Goal: Communication & Community: Share content

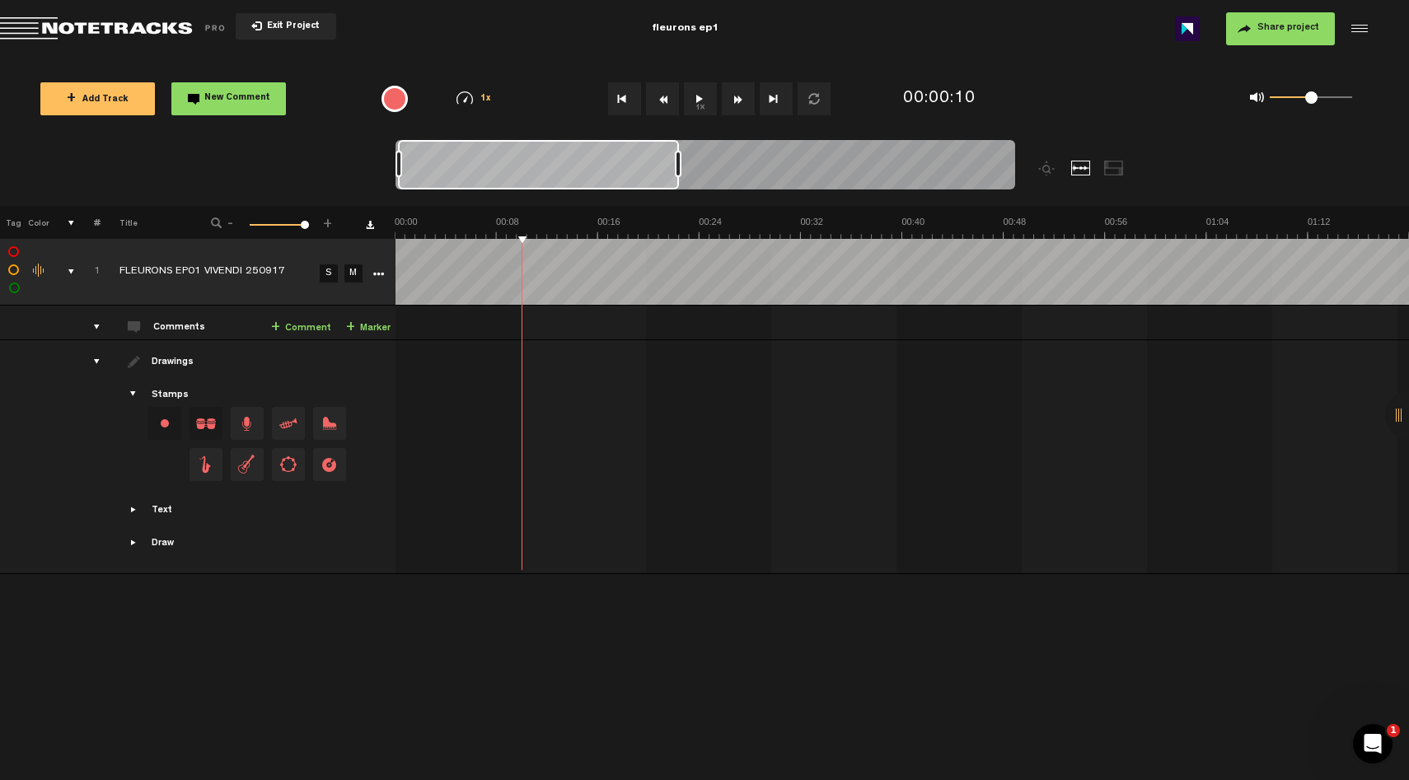
drag, startPoint x: 405, startPoint y: 168, endPoint x: 690, endPoint y: 152, distance: 285.5
click at [681, 152] on div at bounding box center [678, 164] width 7 height 26
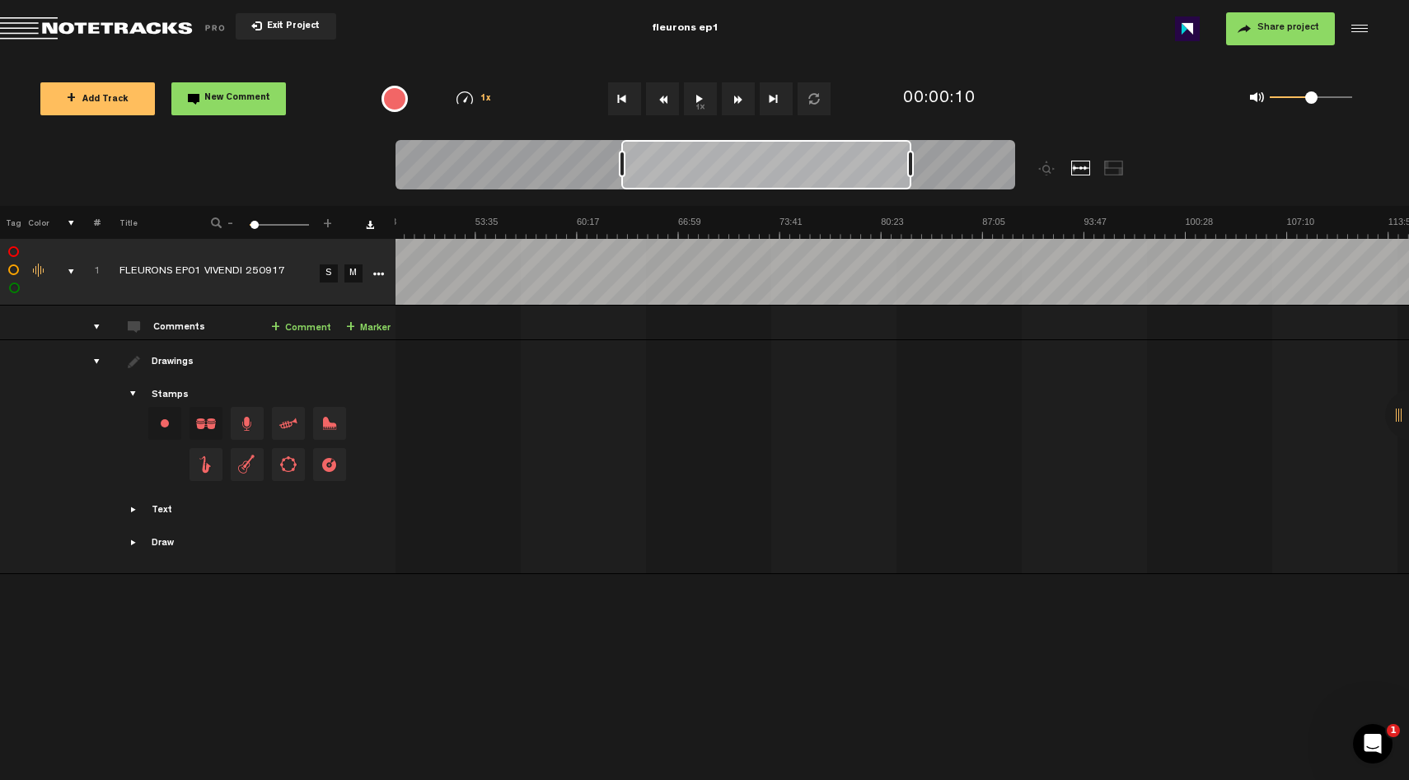
scroll to position [0, 1076]
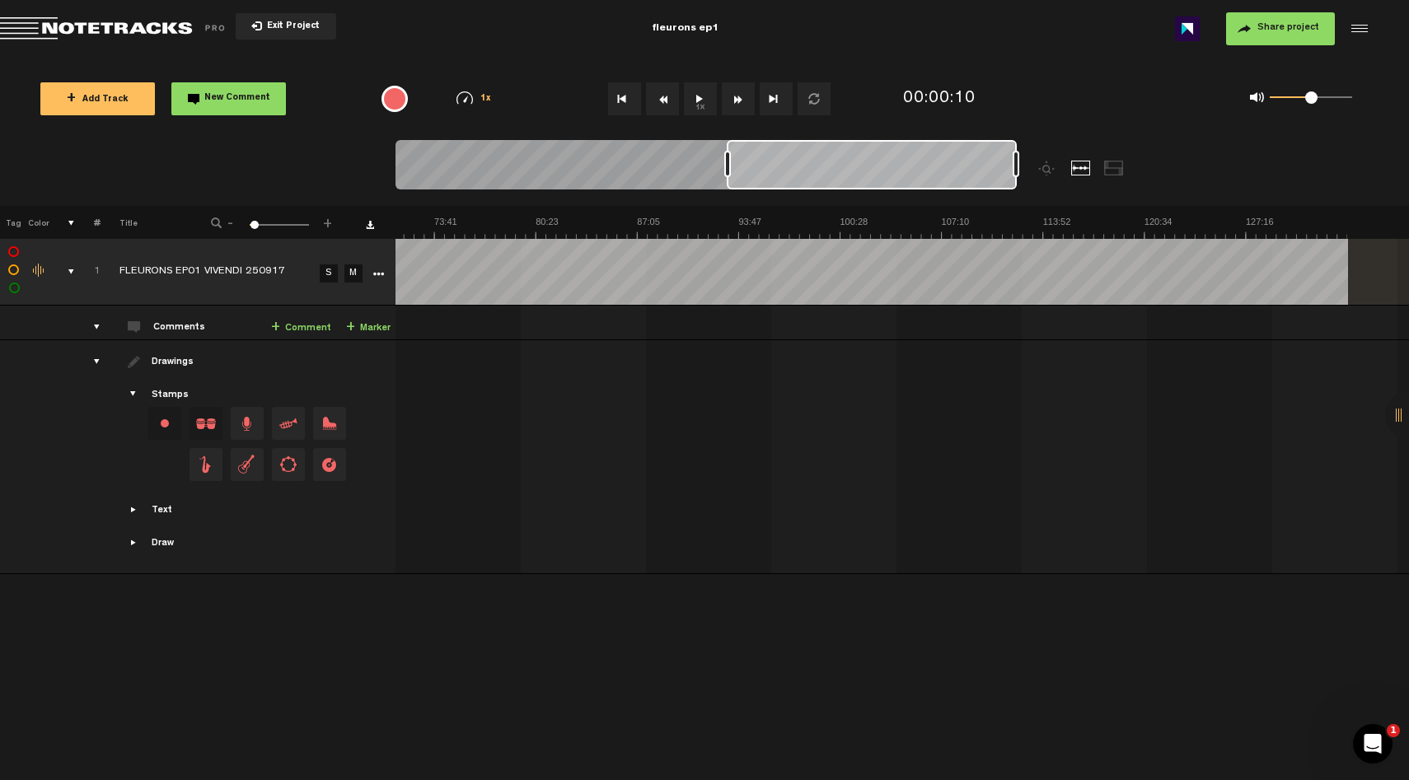
drag, startPoint x: 535, startPoint y: 162, endPoint x: 933, endPoint y: 154, distance: 397.2
click at [933, 154] on div at bounding box center [872, 164] width 290 height 49
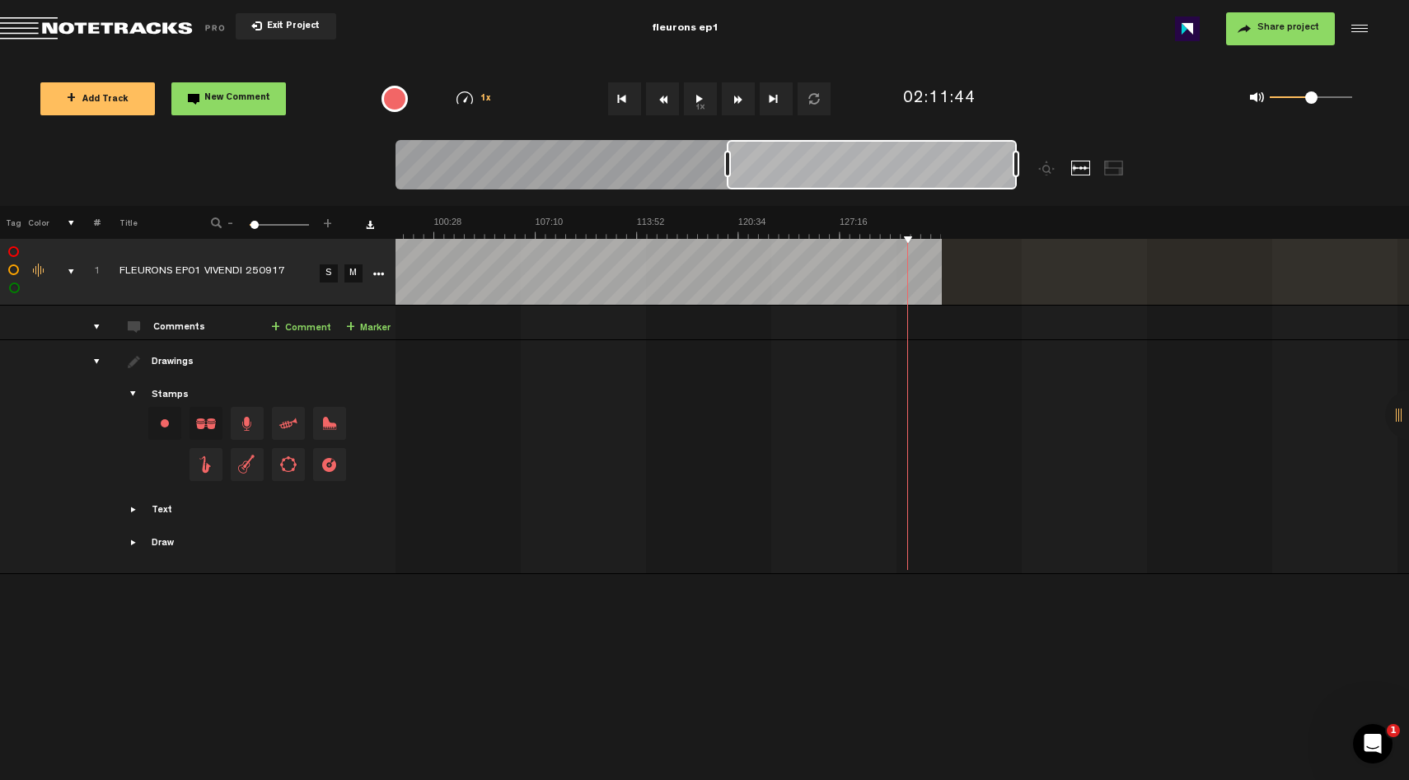
click at [1313, 276] on audio-loader at bounding box center [902, 272] width 1014 height 66
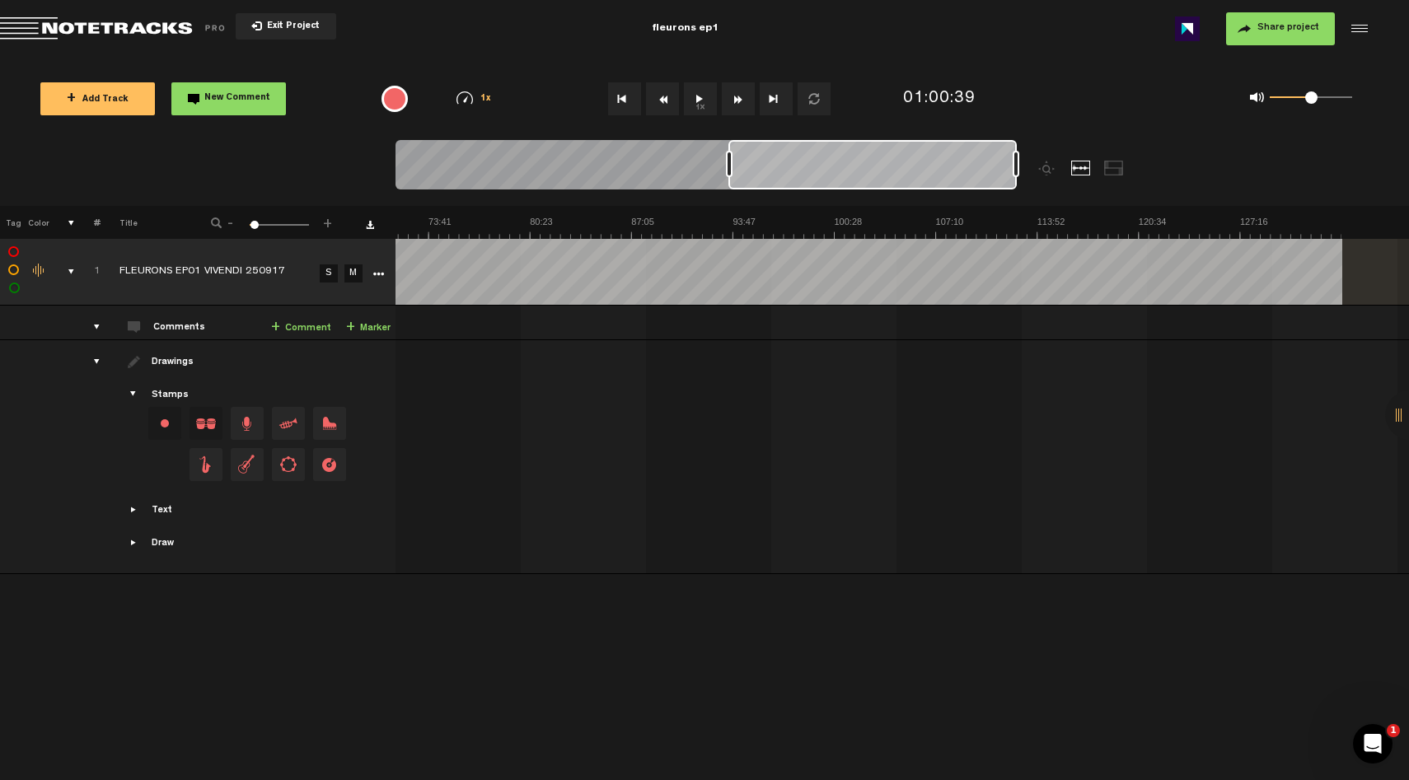
scroll to position [0, 1082]
drag, startPoint x: 858, startPoint y: 164, endPoint x: 1040, endPoint y: 157, distance: 182.2
click at [1040, 157] on div at bounding box center [782, 173] width 775 height 66
click at [1102, 224] on img at bounding box center [327, 227] width 2028 height 23
click at [1288, 231] on img at bounding box center [327, 227] width 2028 height 23
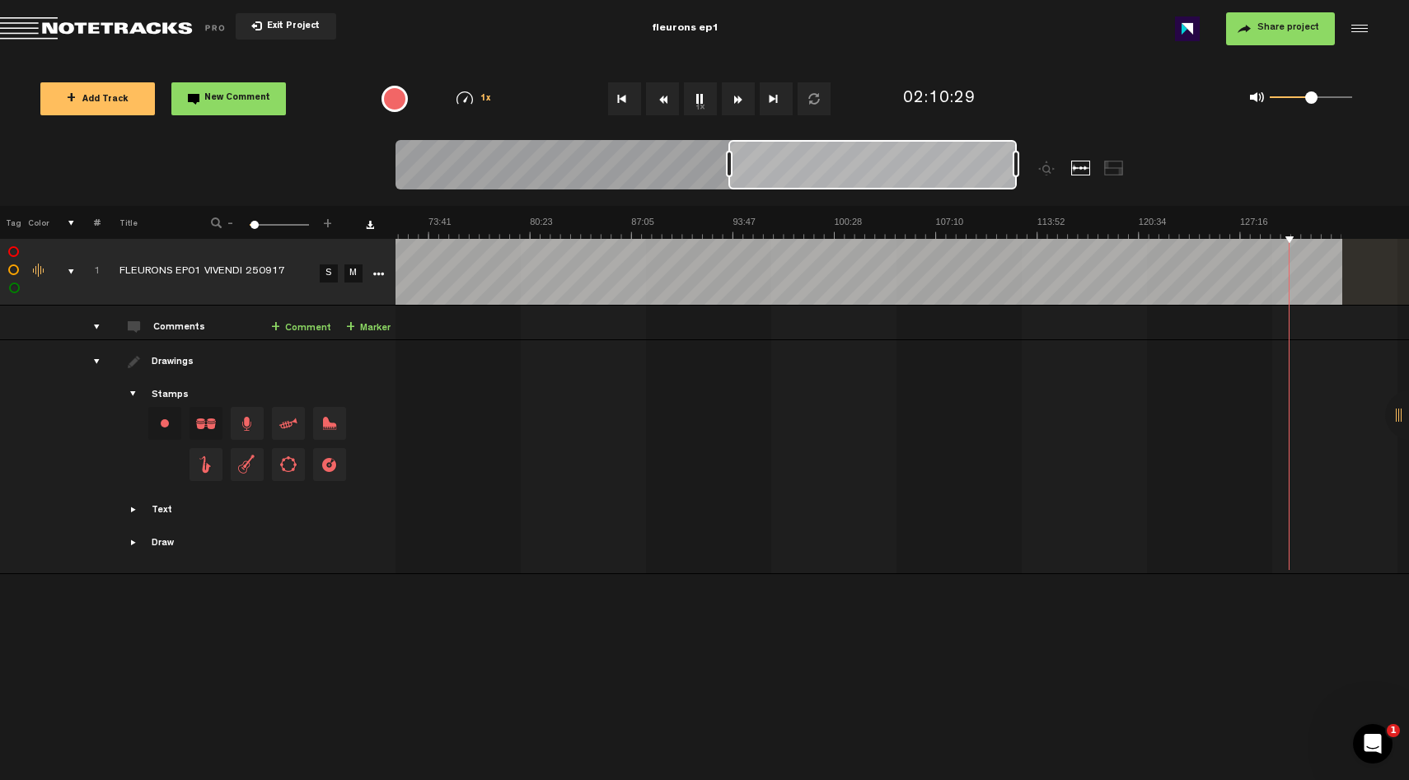
click at [1317, 233] on img at bounding box center [327, 227] width 2028 height 23
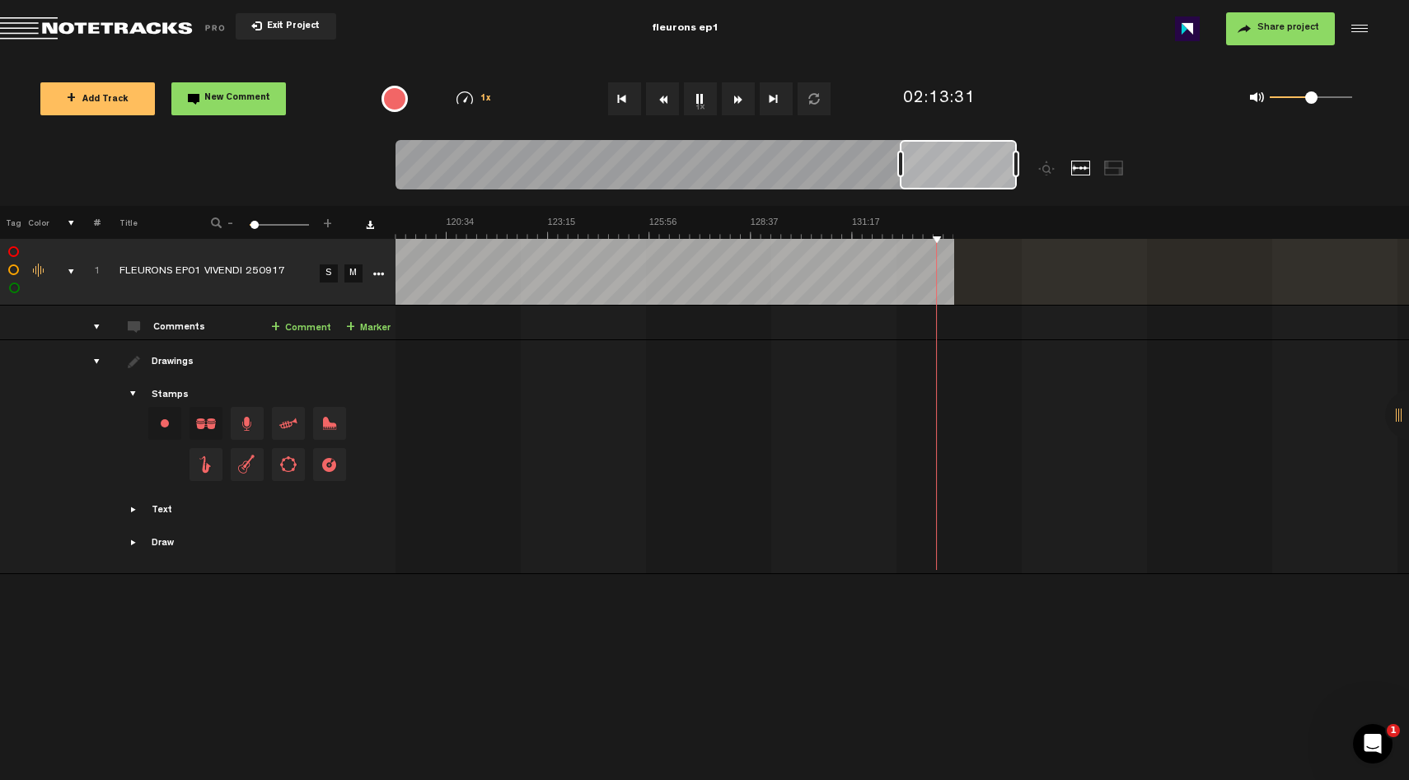
scroll to position [0, 4200]
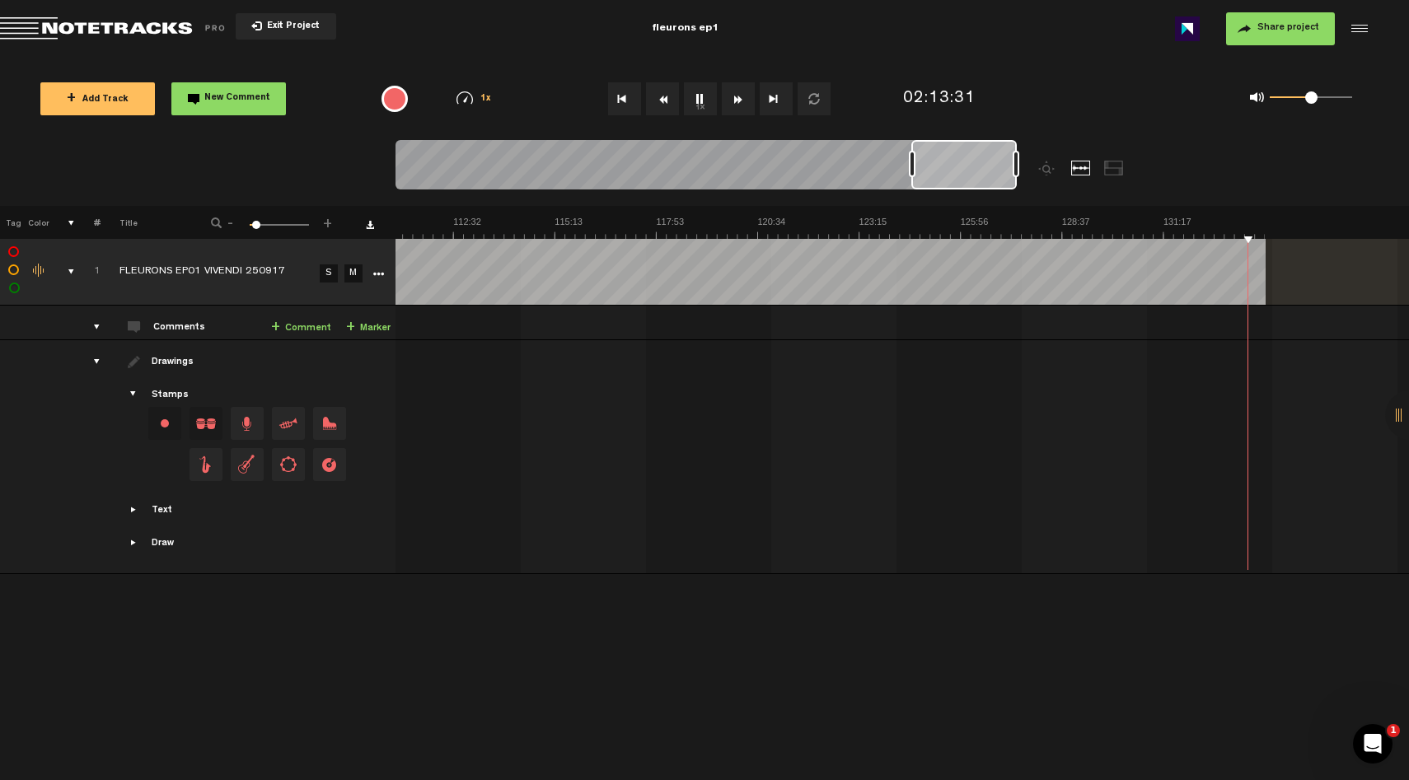
drag, startPoint x: 729, startPoint y: 166, endPoint x: 912, endPoint y: 168, distance: 182.9
click at [912, 168] on div at bounding box center [912, 164] width 7 height 26
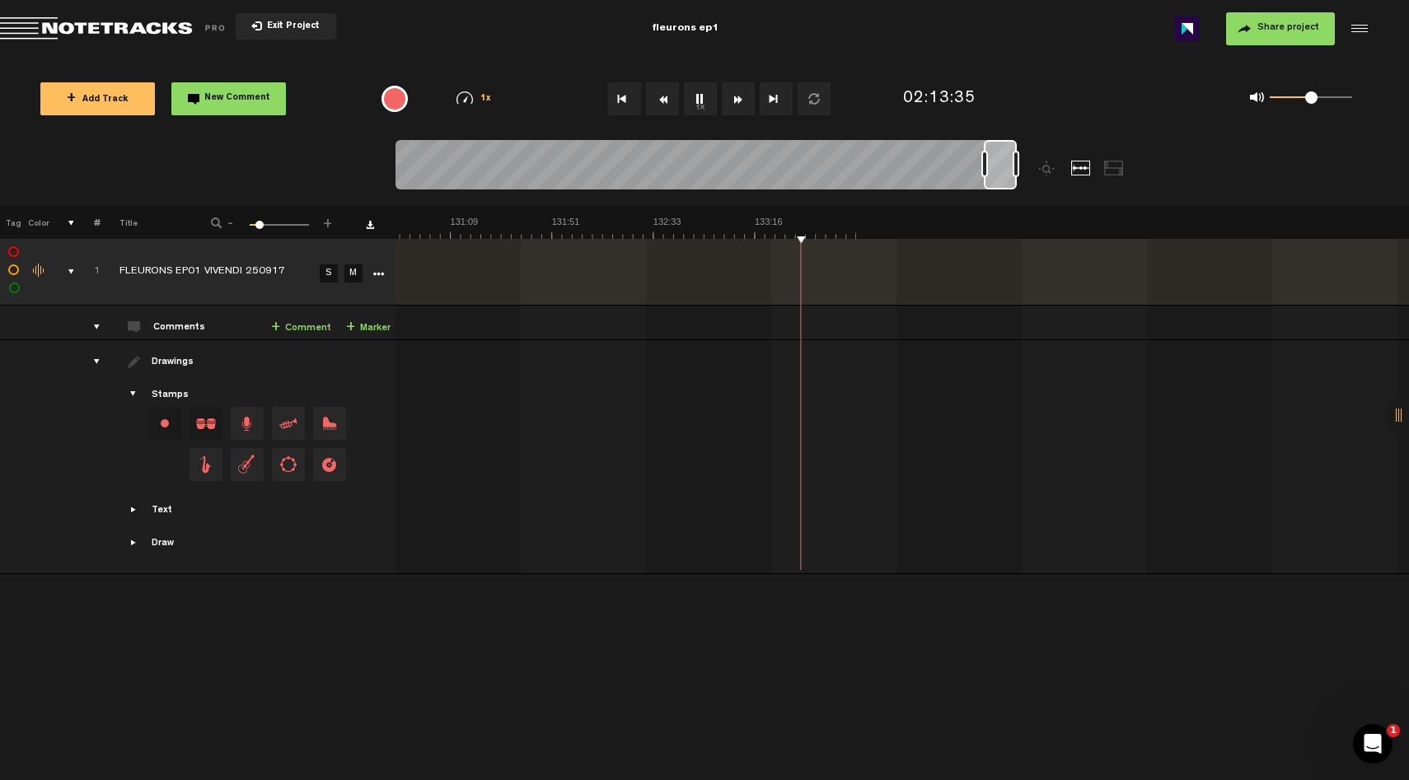
scroll to position [0, 31951]
drag, startPoint x: 912, startPoint y: 162, endPoint x: 997, endPoint y: 174, distance: 85.6
click at [988, 174] on div at bounding box center [984, 164] width 7 height 26
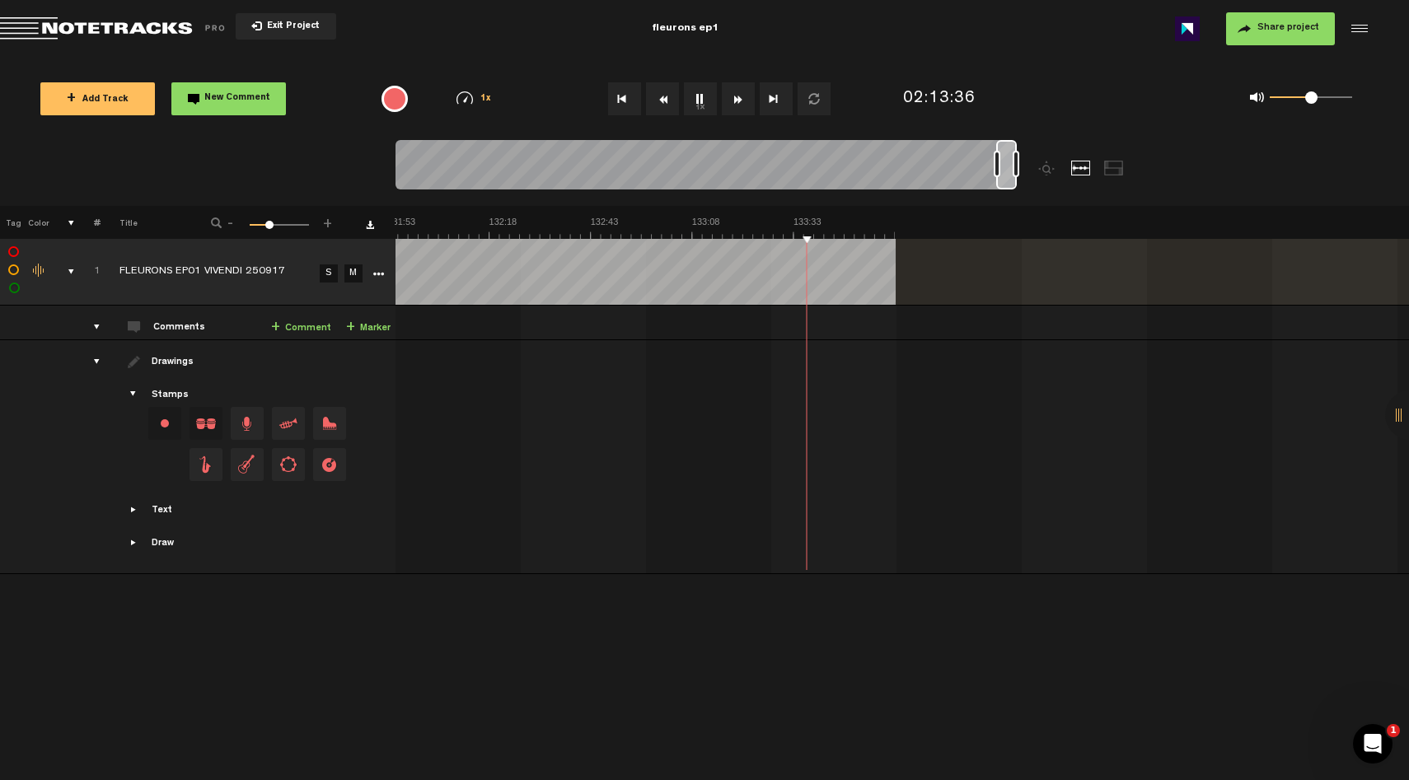
click at [697, 102] on button "1x" at bounding box center [700, 98] width 33 height 33
click at [132, 392] on span "Showcase stamps" at bounding box center [134, 394] width 13 height 13
click at [91, 360] on div "drawings" at bounding box center [90, 361] width 26 height 16
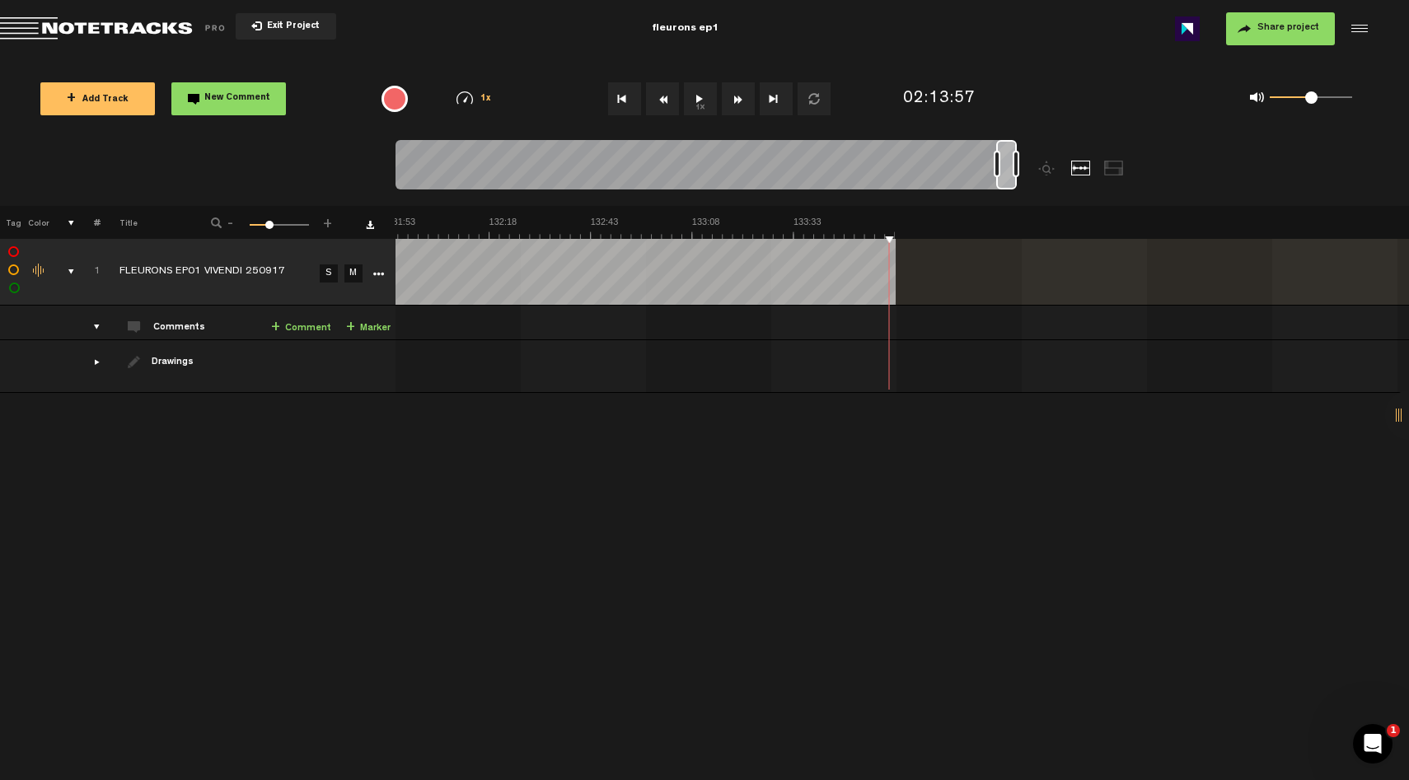
click at [96, 321] on div "comments" at bounding box center [90, 327] width 26 height 16
click at [96, 324] on div "comments" at bounding box center [90, 327] width 26 height 16
click at [303, 325] on link "+ Comment" at bounding box center [301, 328] width 60 height 19
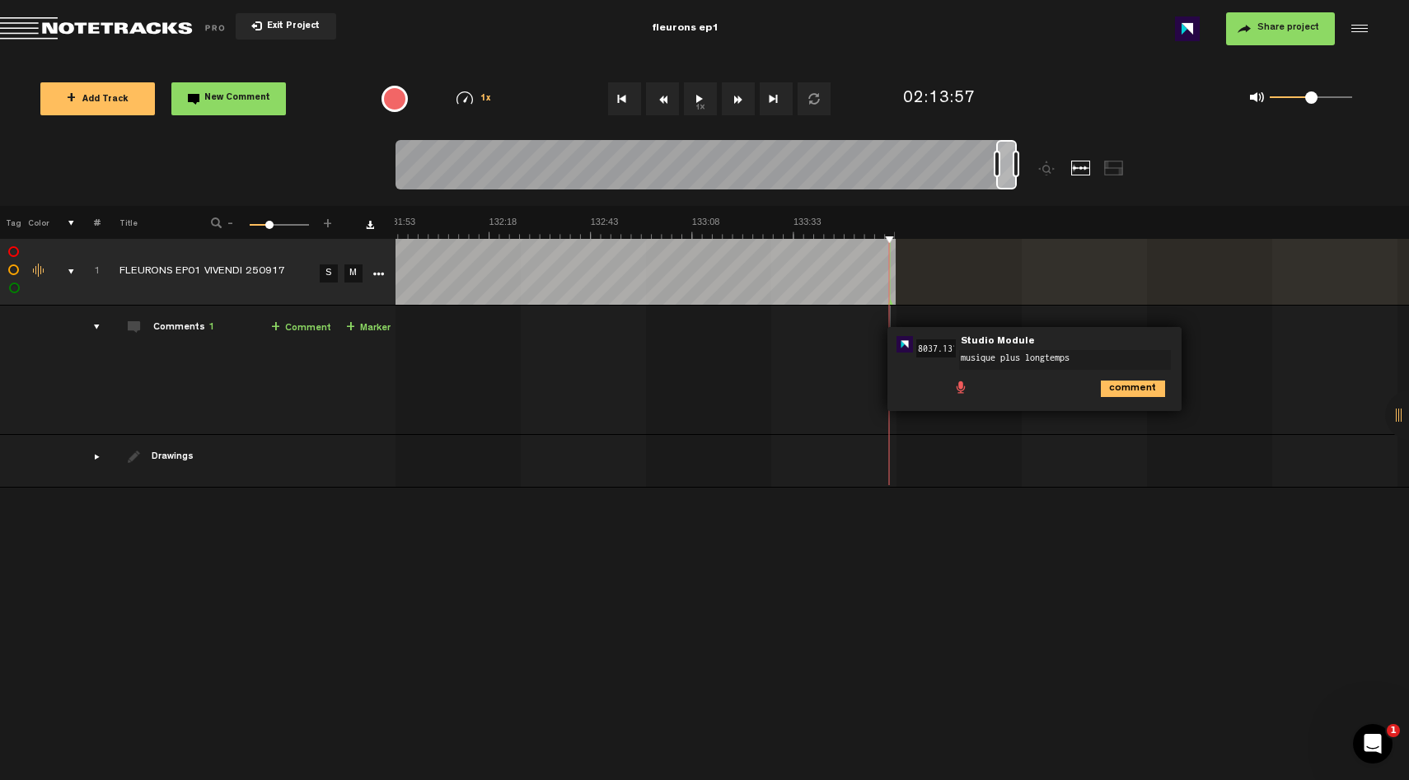
type textarea "musique plus longtemps"
click at [1120, 392] on icon "comment" at bounding box center [1133, 389] width 64 height 16
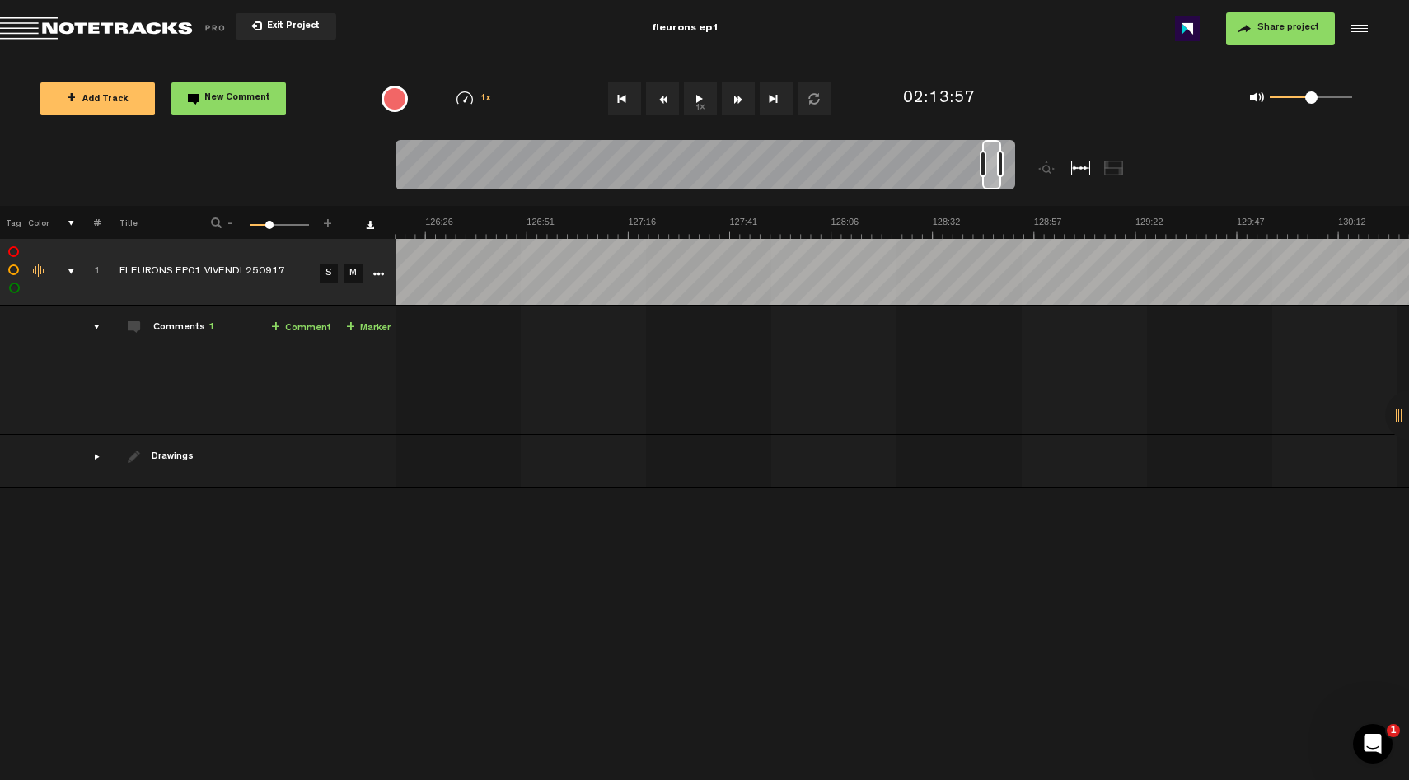
scroll to position [0, 31415]
drag, startPoint x: 1004, startPoint y: 163, endPoint x: 1045, endPoint y: 172, distance: 42.2
click at [1045, 172] on div at bounding box center [782, 173] width 775 height 66
click at [96, 325] on div "comments" at bounding box center [90, 327] width 26 height 16
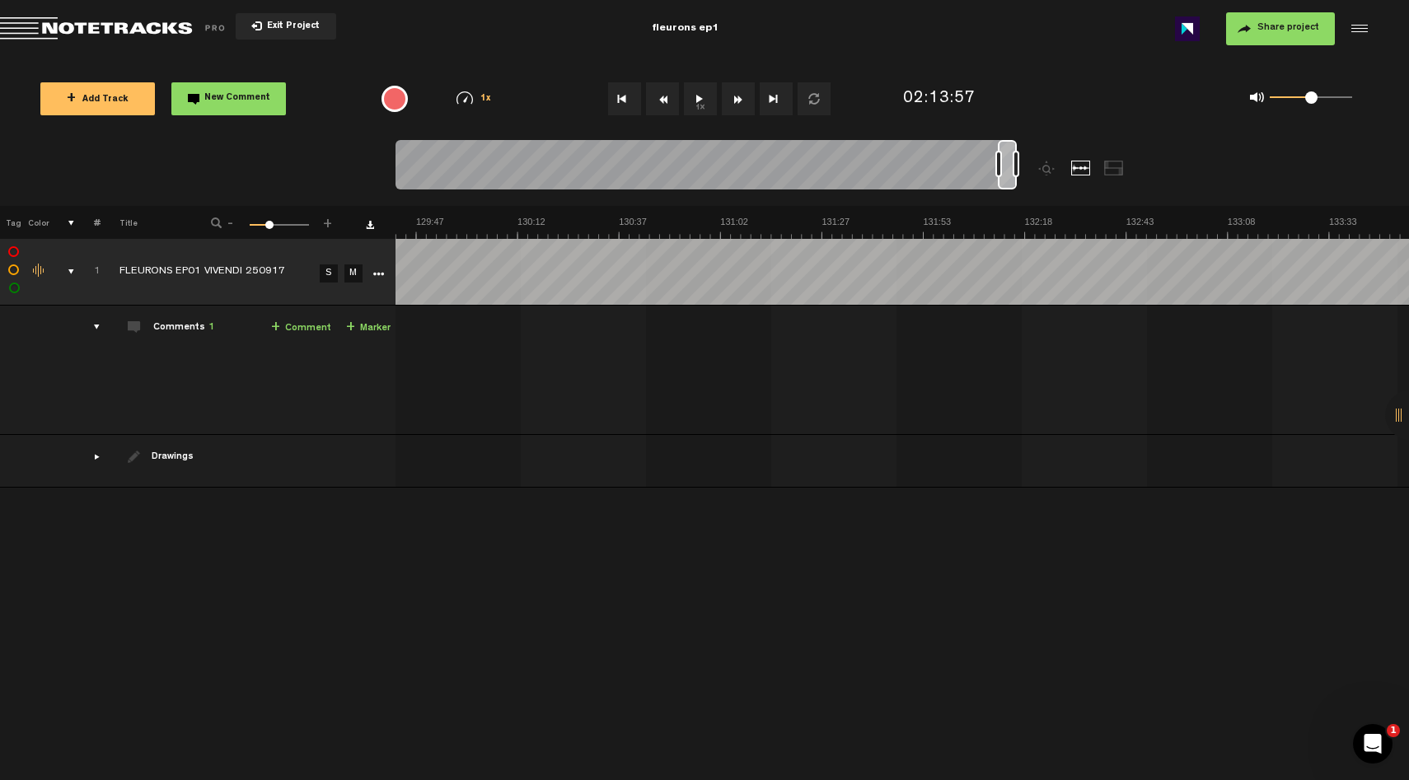
click at [133, 329] on span at bounding box center [134, 326] width 13 height 13
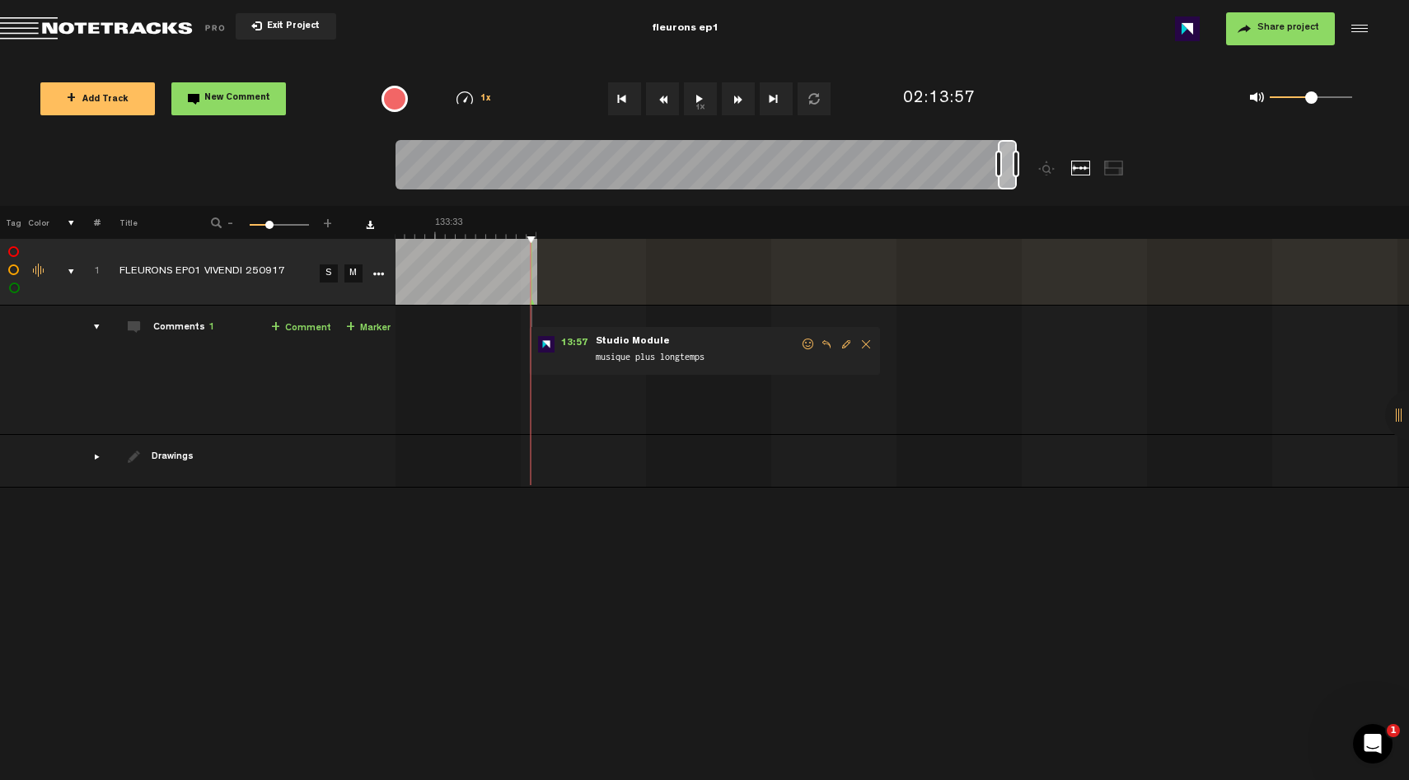
scroll to position [0, 32111]
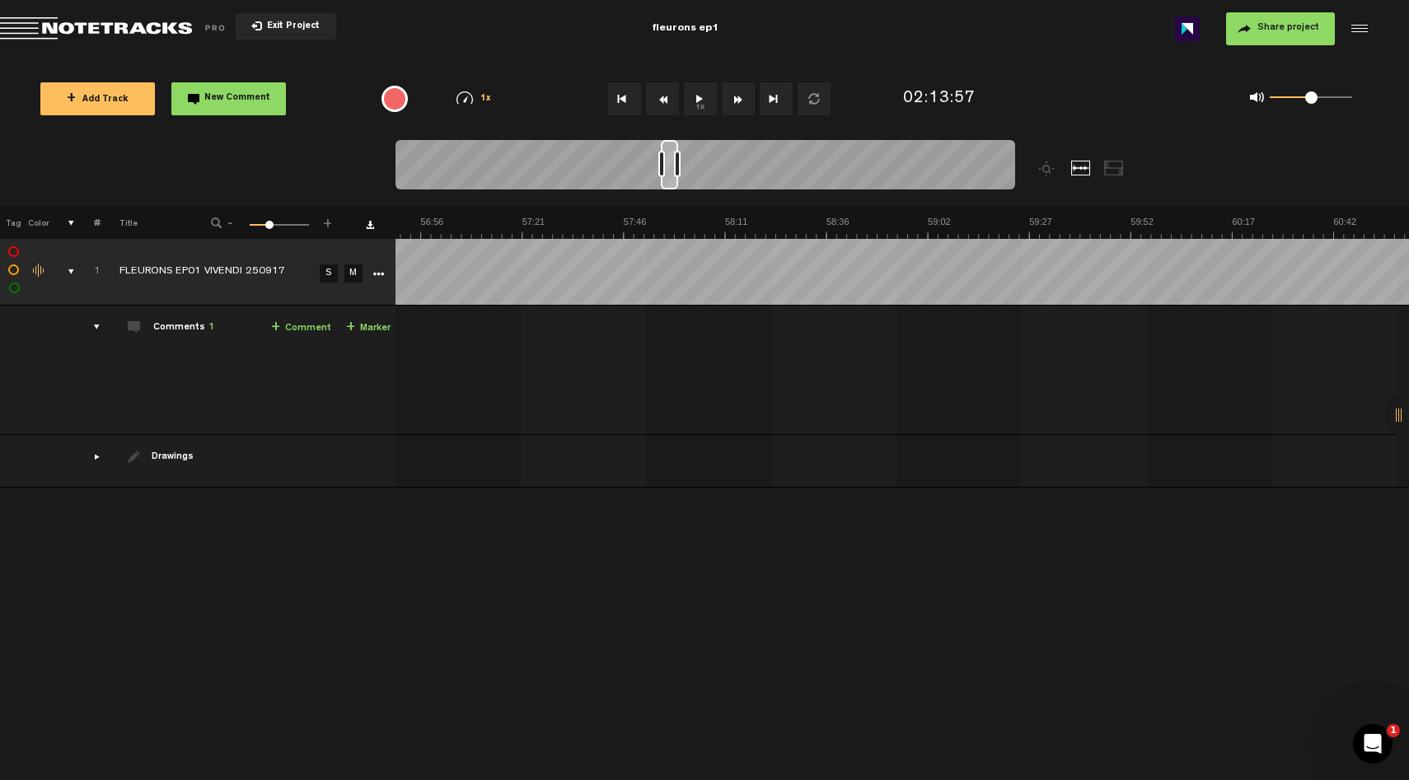
drag, startPoint x: 1003, startPoint y: 149, endPoint x: 665, endPoint y: 151, distance: 338.6
click at [665, 151] on div at bounding box center [669, 164] width 17 height 49
drag, startPoint x: 659, startPoint y: 164, endPoint x: 591, endPoint y: 164, distance: 67.6
click at [610, 164] on div at bounding box center [613, 164] width 7 height 26
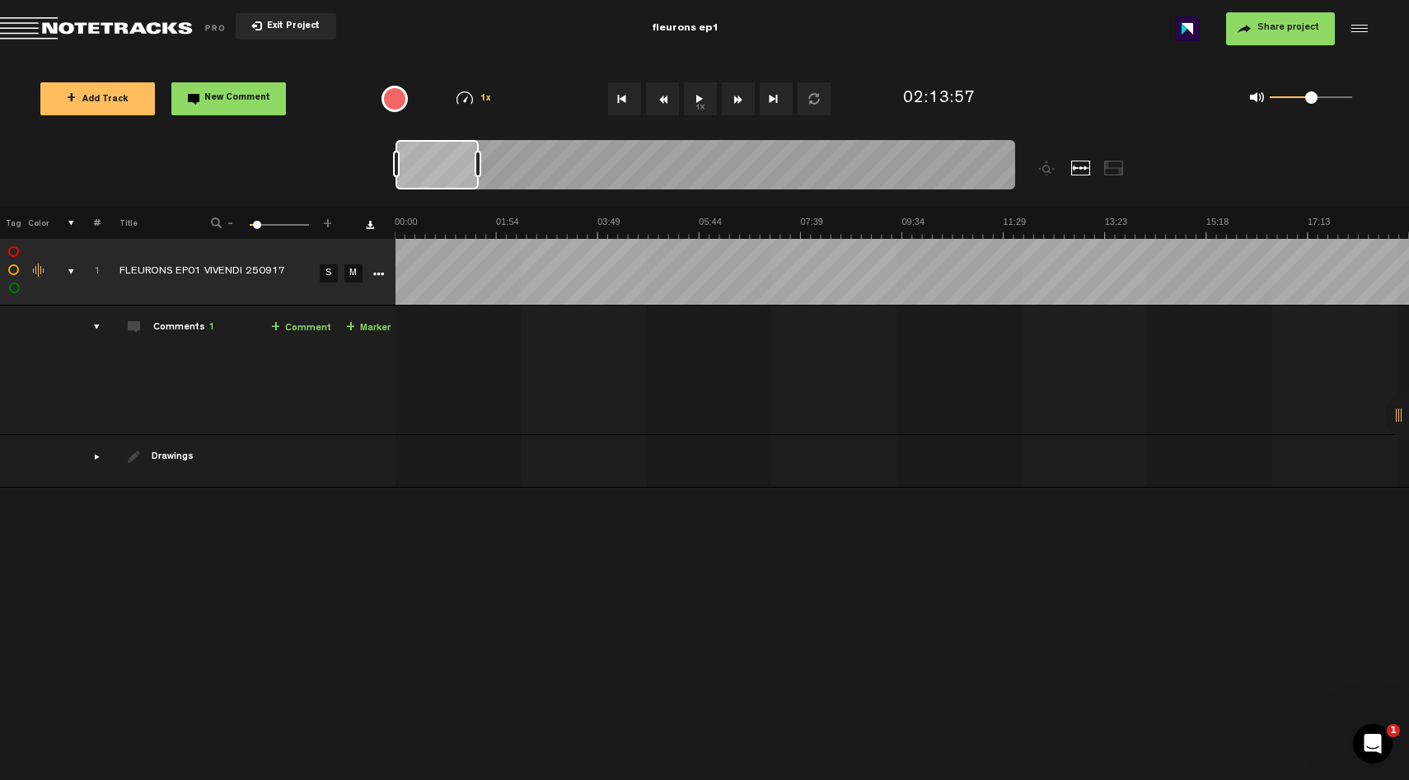
drag, startPoint x: 659, startPoint y: 163, endPoint x: 393, endPoint y: 162, distance: 266.1
click at [395, 162] on div at bounding box center [704, 167] width 619 height 55
drag, startPoint x: 477, startPoint y: 166, endPoint x: 433, endPoint y: 165, distance: 43.7
click at [438, 165] on div at bounding box center [441, 164] width 7 height 26
click at [691, 103] on button "1x" at bounding box center [700, 98] width 33 height 33
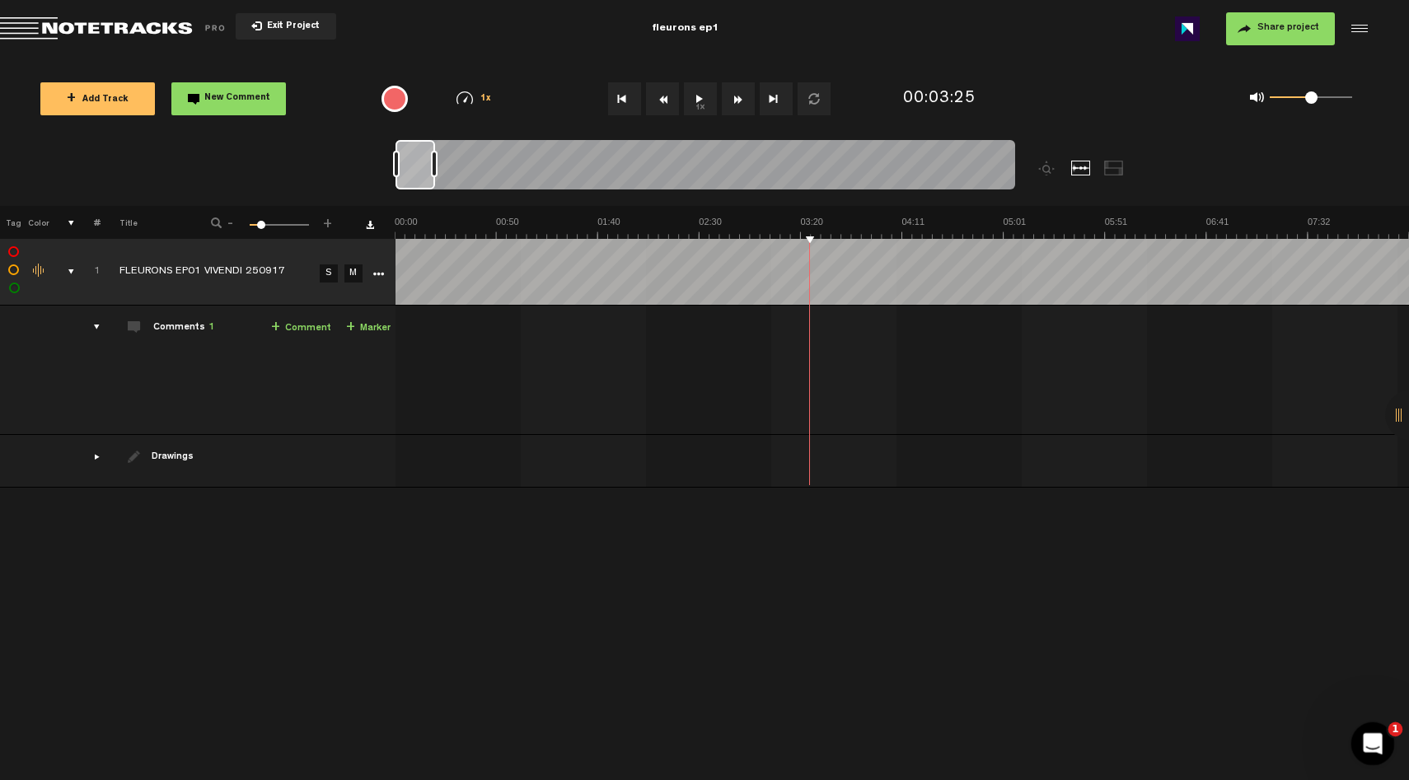
click at [1368, 732] on icon "Open Intercom Messenger" at bounding box center [1370, 741] width 27 height 27
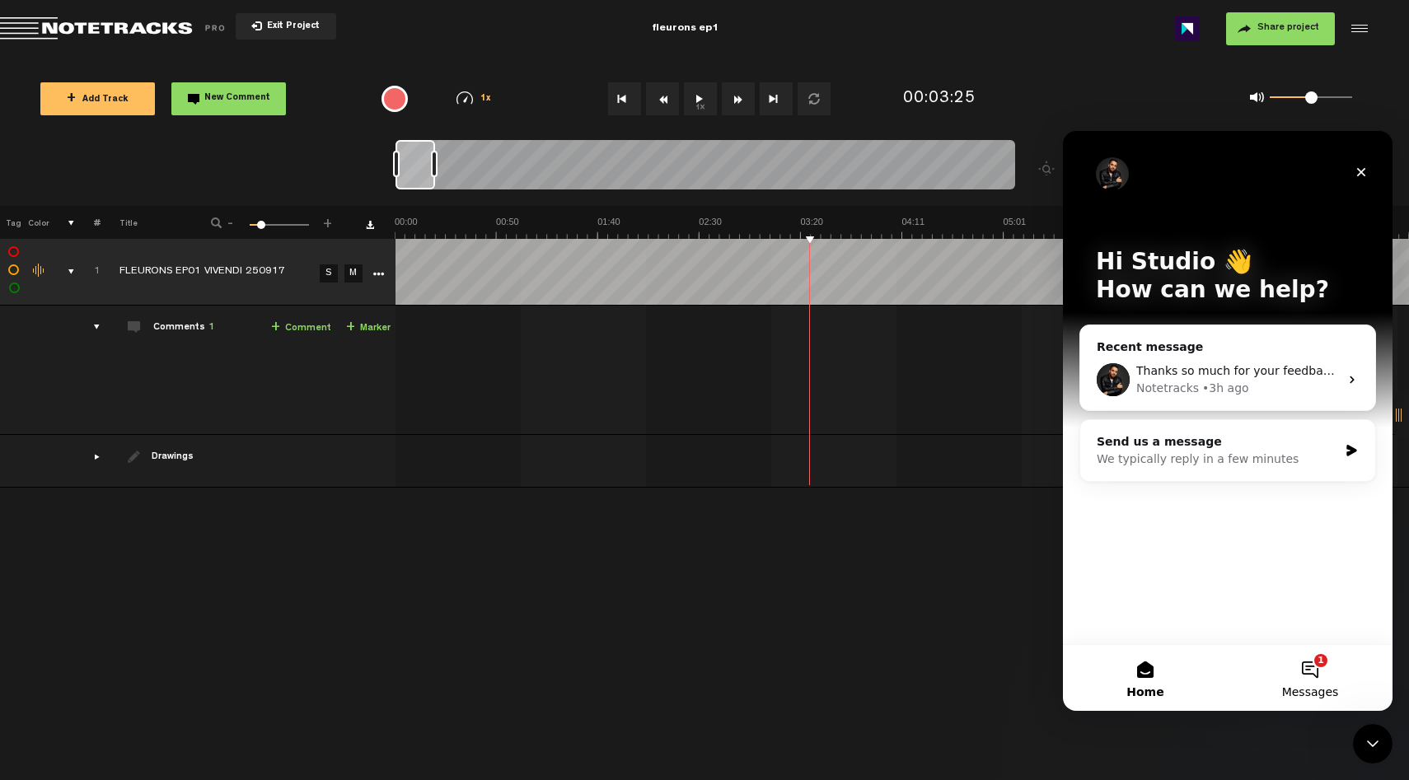
click at [1315, 668] on button "1 Messages" at bounding box center [1309, 678] width 165 height 66
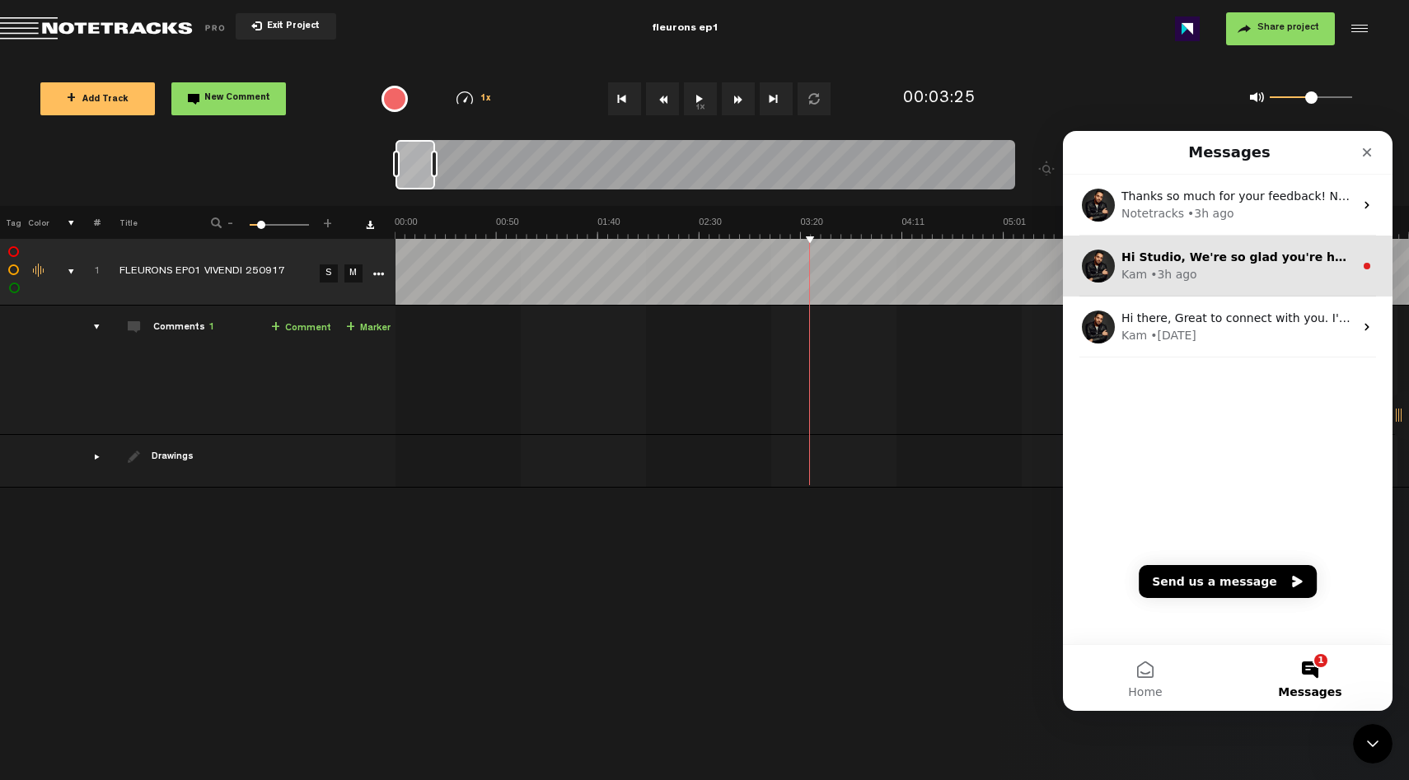
click at [1243, 276] on div "Kam • 3h ago" at bounding box center [1237, 274] width 232 height 17
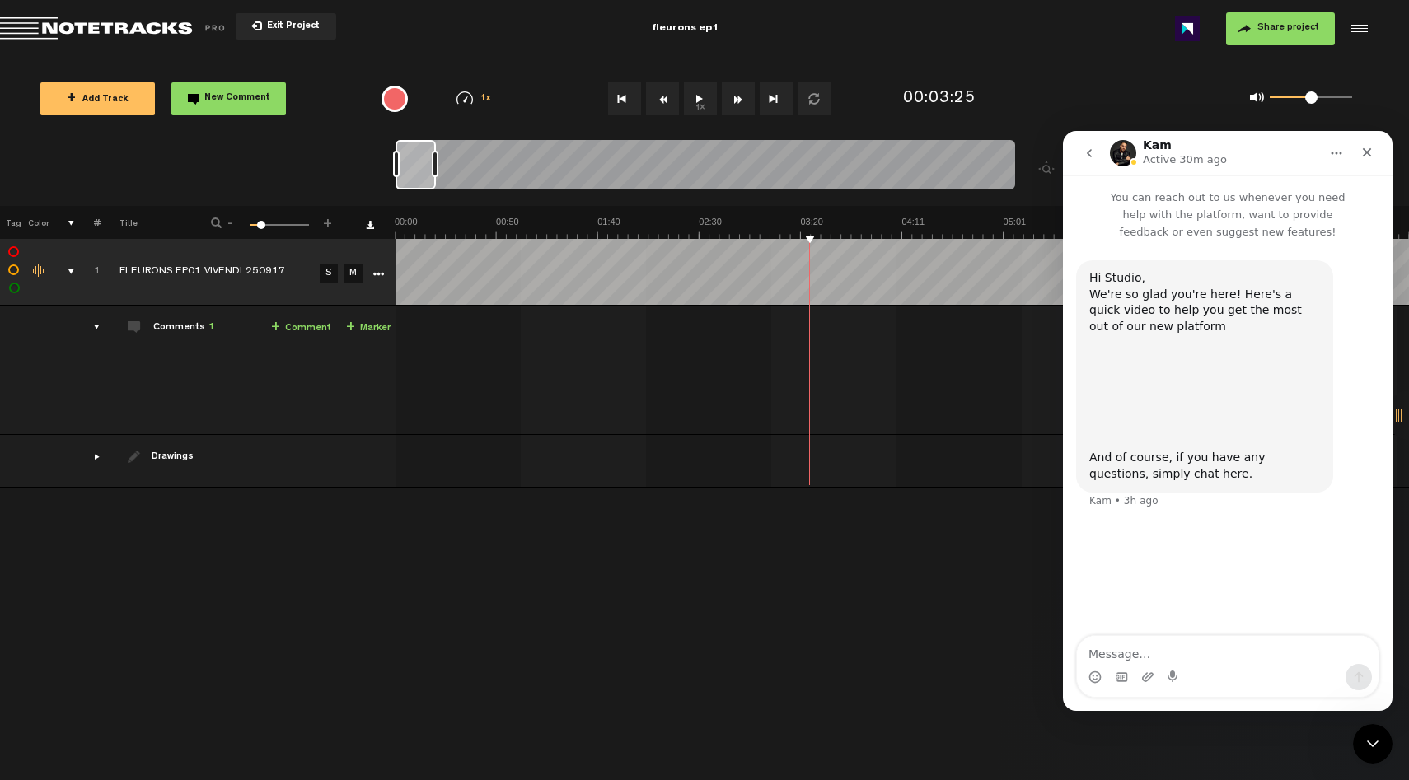
drag, startPoint x: 833, startPoint y: 230, endPoint x: 891, endPoint y: 231, distance: 57.7
drag, startPoint x: 395, startPoint y: 165, endPoint x: 418, endPoint y: 169, distance: 23.4
click at [418, 169] on div at bounding box center [419, 164] width 7 height 26
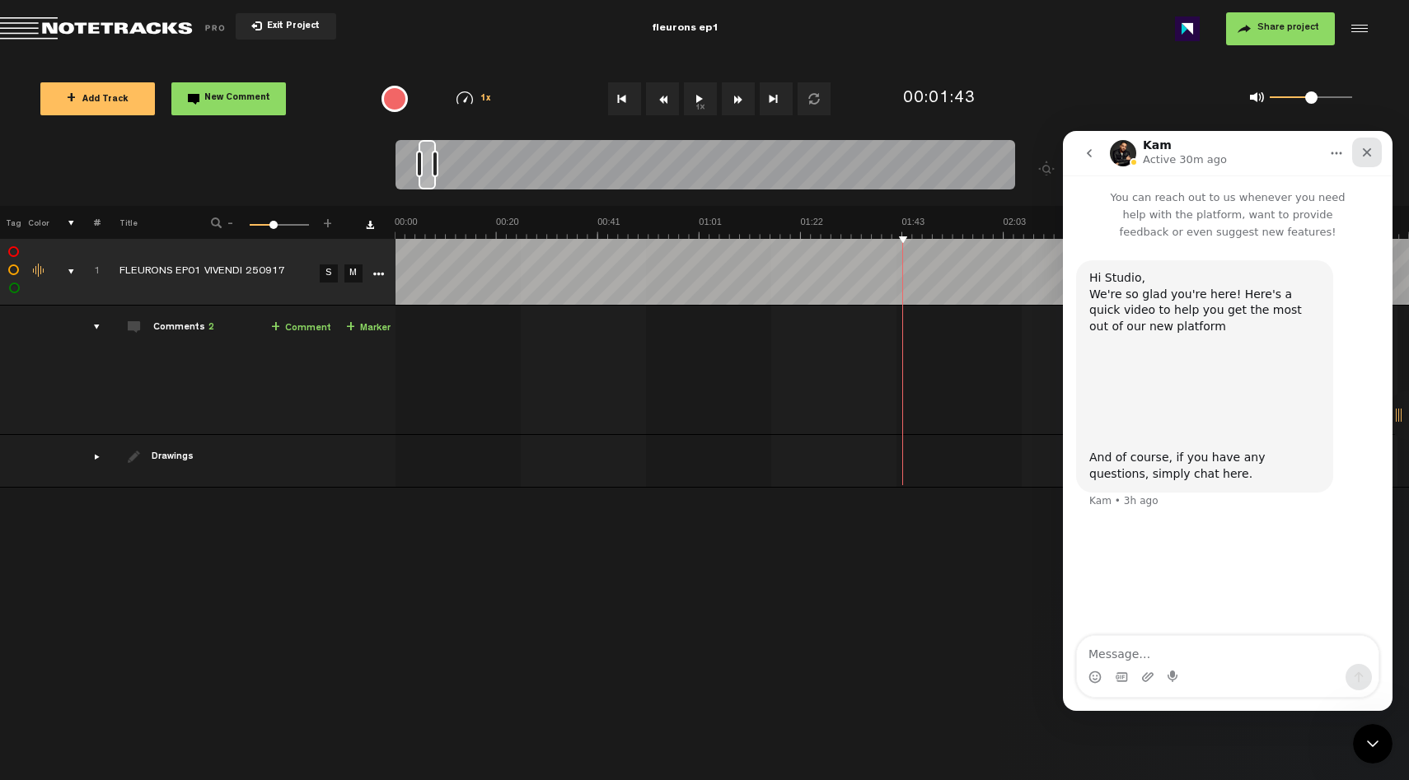
click at [1364, 150] on icon "Close" at bounding box center [1367, 152] width 9 height 9
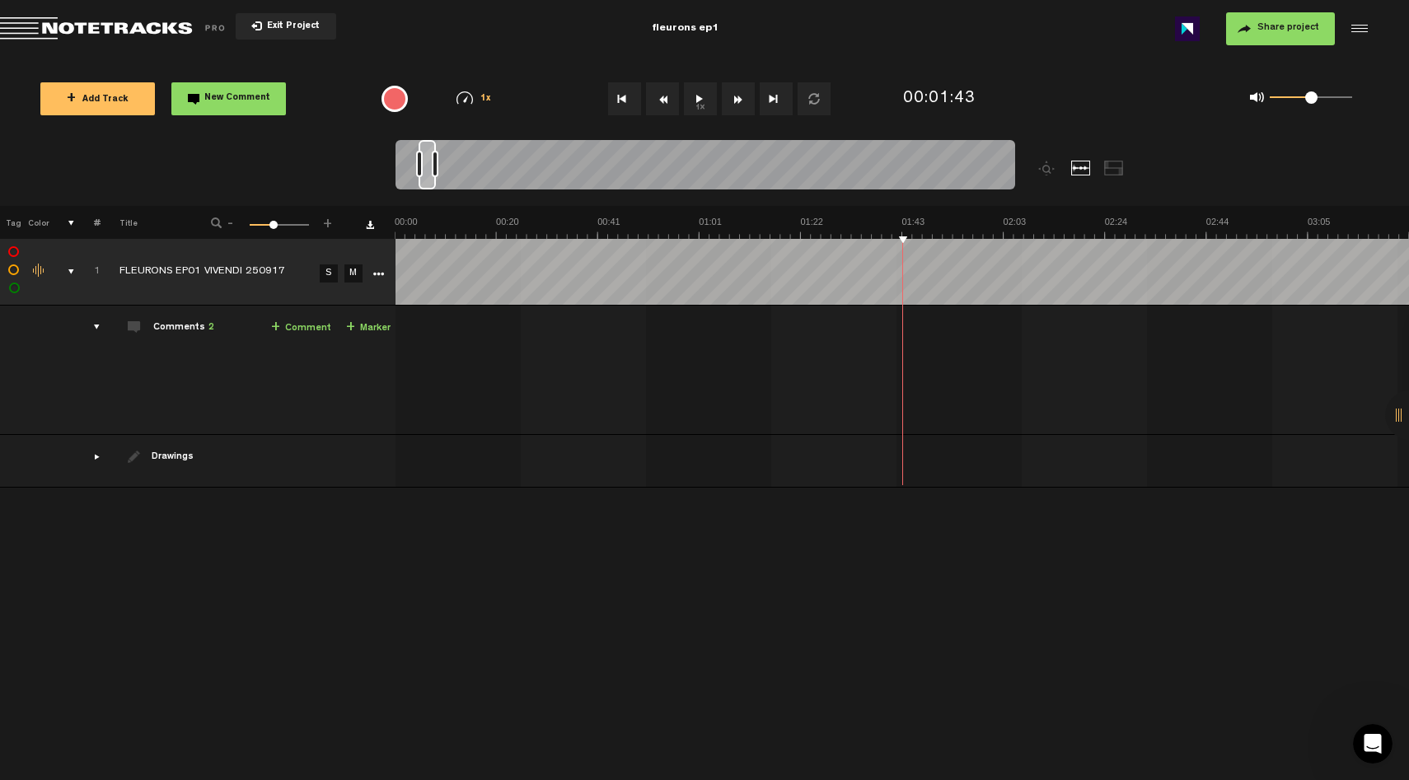
click at [699, 103] on button "1x" at bounding box center [700, 98] width 33 height 33
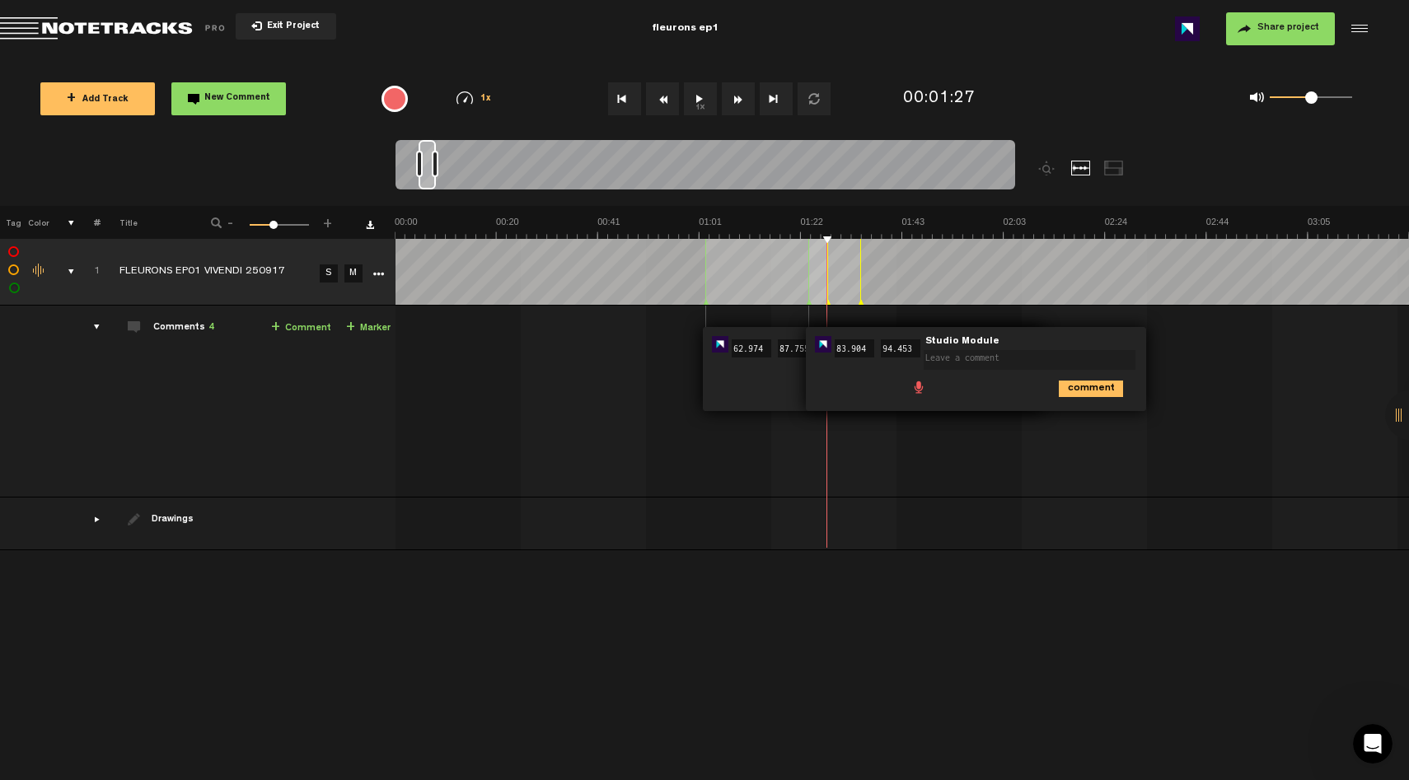
click at [1124, 316] on td "1 FLEURONS EP01 VIVENDI 250917 S M FLEURONS EP01 VIVENDI 250917 by Studio Modul…" at bounding box center [902, 402] width 1014 height 192
click at [731, 381] on div "comment" at bounding box center [875, 388] width 327 height 32
click at [643, 353] on div "01:02 62.974 - 01:27 87.755 • Studio Module: "" Studio Module comment 01:23 83.…" at bounding box center [904, 408] width 1012 height 178
click at [918, 391] on span at bounding box center [918, 386] width 16 height 16
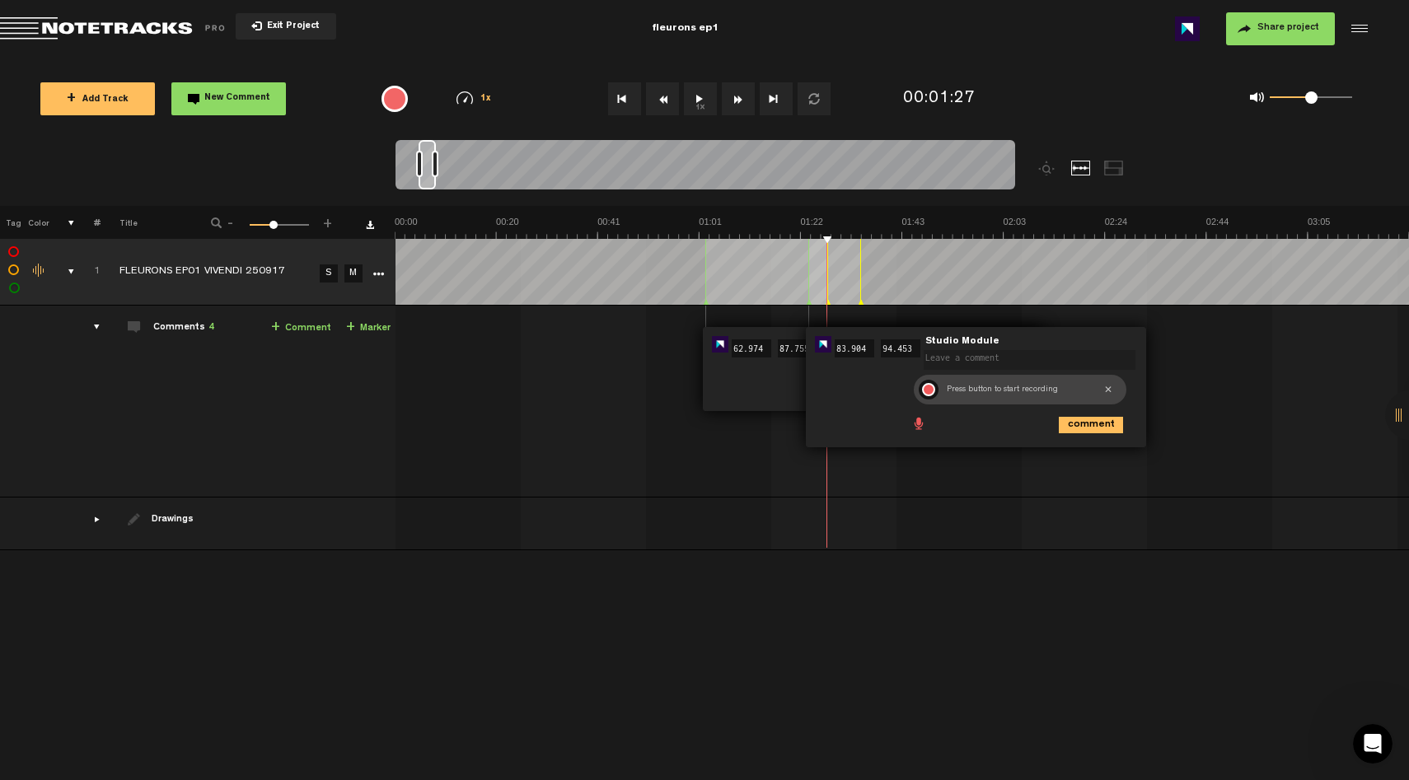
click at [1135, 399] on nt-audio-note "Press button to start recording" at bounding box center [1024, 390] width 235 height 36
click at [927, 392] on div at bounding box center [928, 389] width 13 height 13
click at [928, 392] on div at bounding box center [929, 390] width 20 height 20
click at [951, 390] on div at bounding box center [952, 390] width 20 height 20
click at [933, 393] on div at bounding box center [929, 390] width 20 height 20
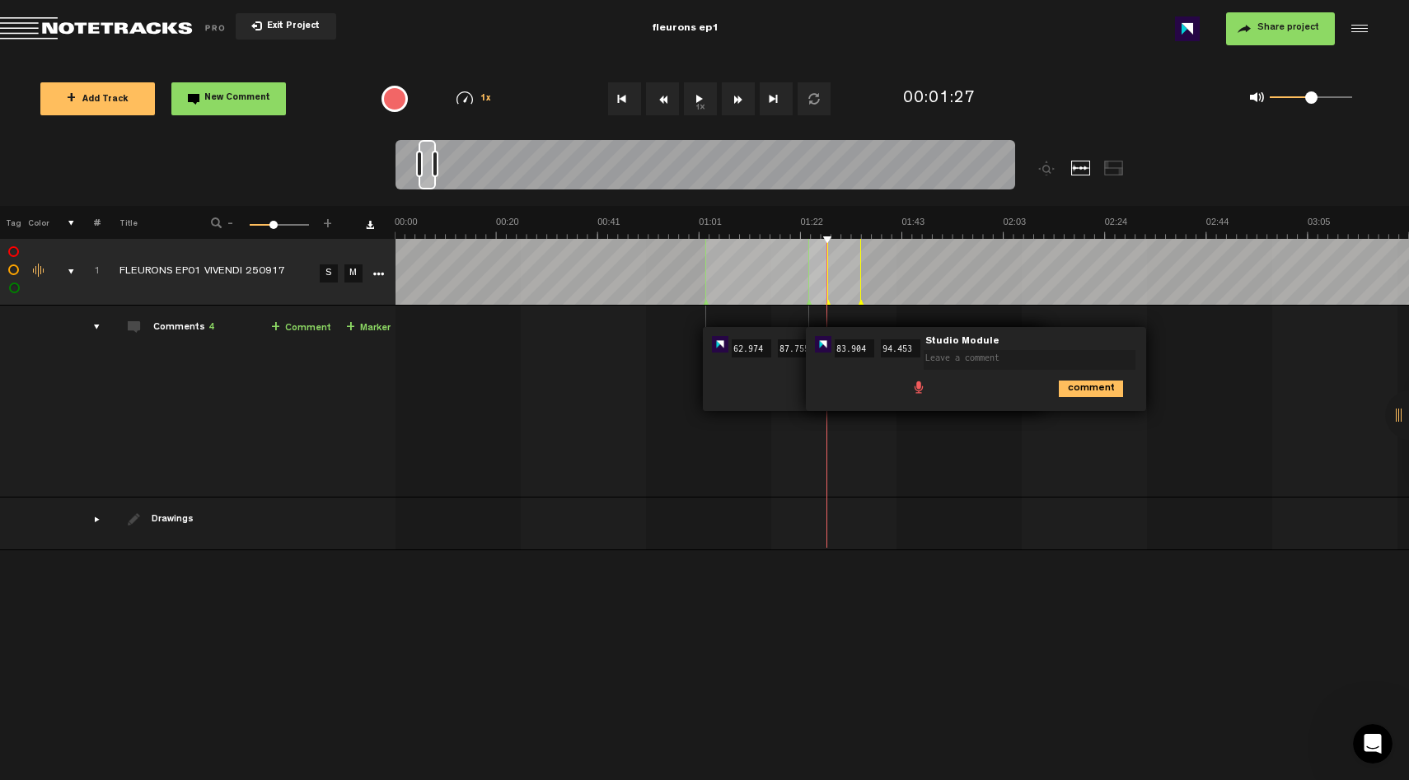
click at [845, 331] on div "01:23 83.904 - 01:34 94.453 • Studio Module: "" Studio Module comment" at bounding box center [976, 369] width 340 height 84
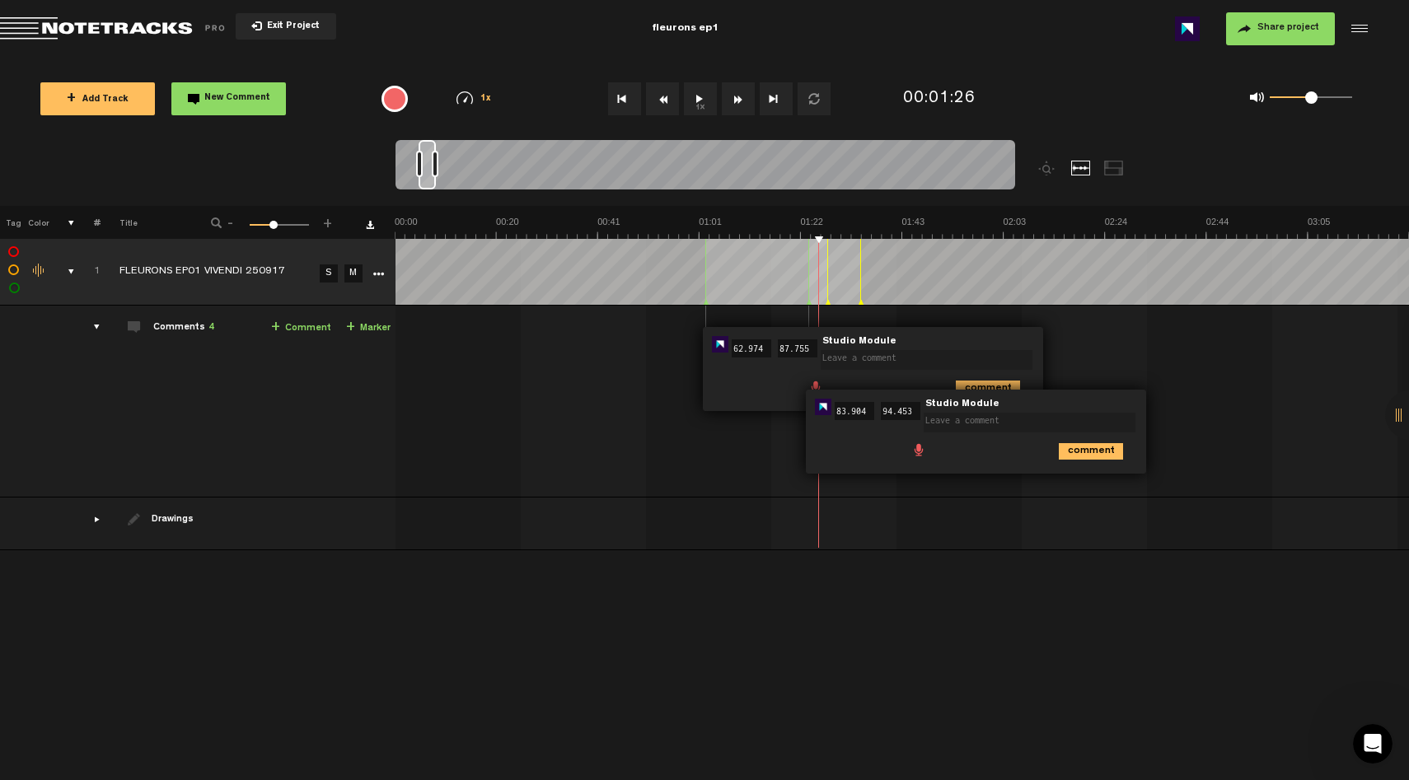
drag, startPoint x: 848, startPoint y: 437, endPoint x: 909, endPoint y: 498, distance: 87.4
click at [909, 498] on tbody "1 completed FLEURONS EP01 VIVENDI 250917 S M Export to Headliner Update Downloa…" at bounding box center [705, 394] width 1410 height 311
click at [820, 406] on img at bounding box center [823, 407] width 16 height 16
drag, startPoint x: 859, startPoint y: 398, endPoint x: 915, endPoint y: 399, distance: 56.0
click at [915, 399] on div "01:23 83.904 - 01:34 94.453 • Studio Module: "" Studio Module comment" at bounding box center [976, 432] width 340 height 84
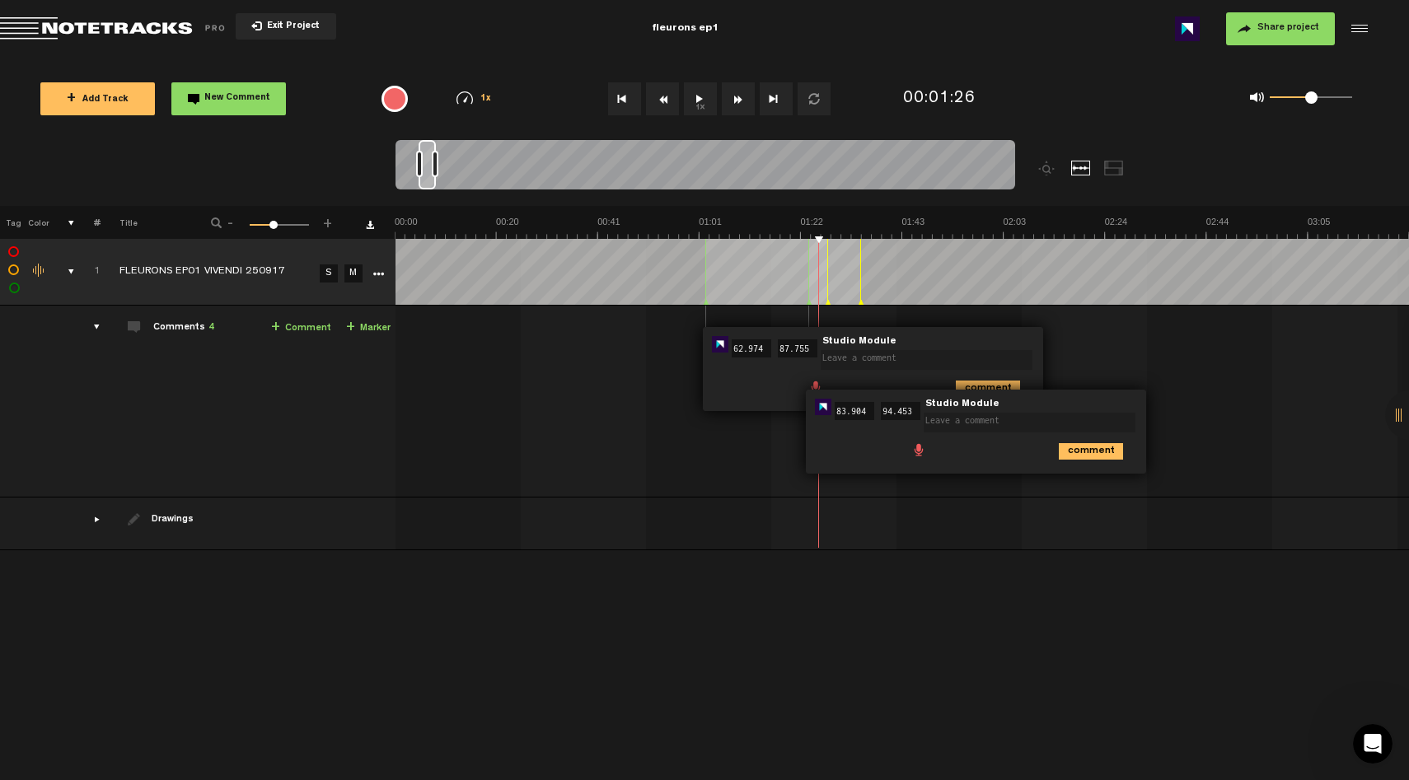
click at [979, 403] on span "Studio Module" at bounding box center [961, 405] width 77 height 12
click at [1120, 390] on div "01:23 83.904 - 01:34 94.453 • Studio Module: "" Studio Module comment" at bounding box center [976, 432] width 340 height 84
click at [1092, 345] on div "01:02 62.974 - 01:27 87.755 • Studio Module: "" Studio Module comment 01:23 83.…" at bounding box center [904, 408] width 1012 height 178
click at [734, 353] on input "62.974" at bounding box center [752, 348] width 40 height 18
click at [775, 386] on div "comment" at bounding box center [875, 388] width 327 height 32
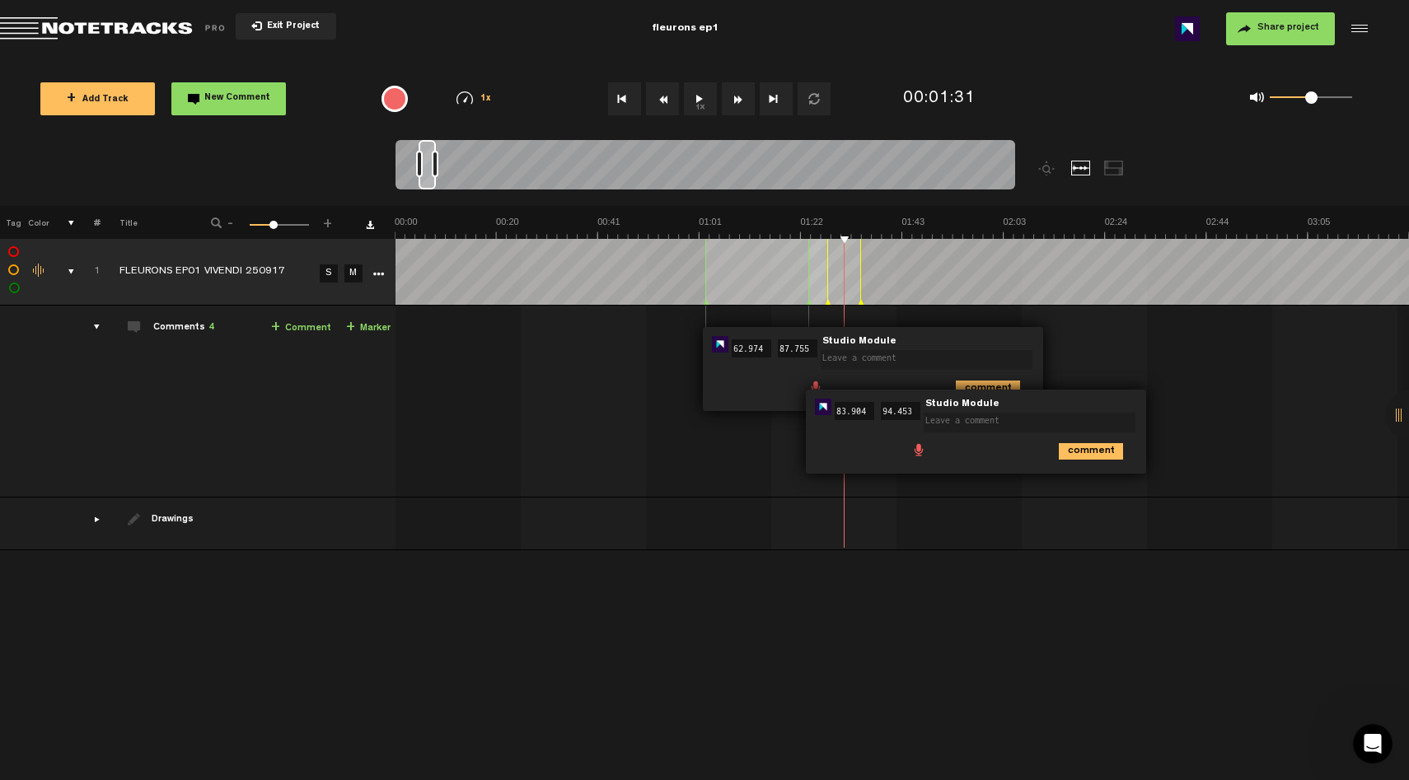
click at [742, 336] on form "62.974" at bounding box center [751, 348] width 46 height 25
click at [666, 300] on td at bounding box center [902, 272] width 1014 height 67
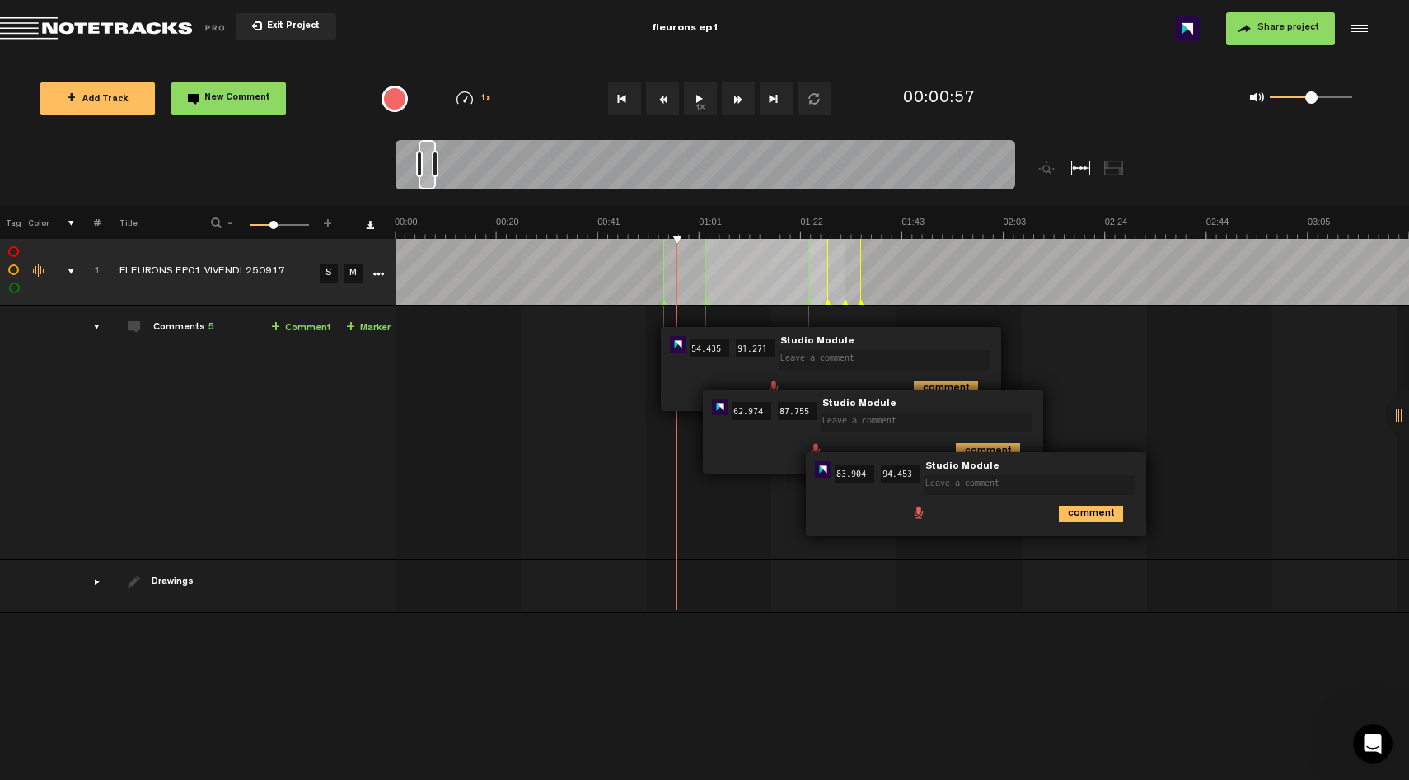
click at [756, 451] on div "comment" at bounding box center [875, 450] width 327 height 32
click at [863, 503] on div "comment" at bounding box center [978, 513] width 327 height 32
click at [1030, 485] on textarea at bounding box center [1029, 485] width 212 height 20
click at [94, 325] on div "comments" at bounding box center [90, 327] width 26 height 16
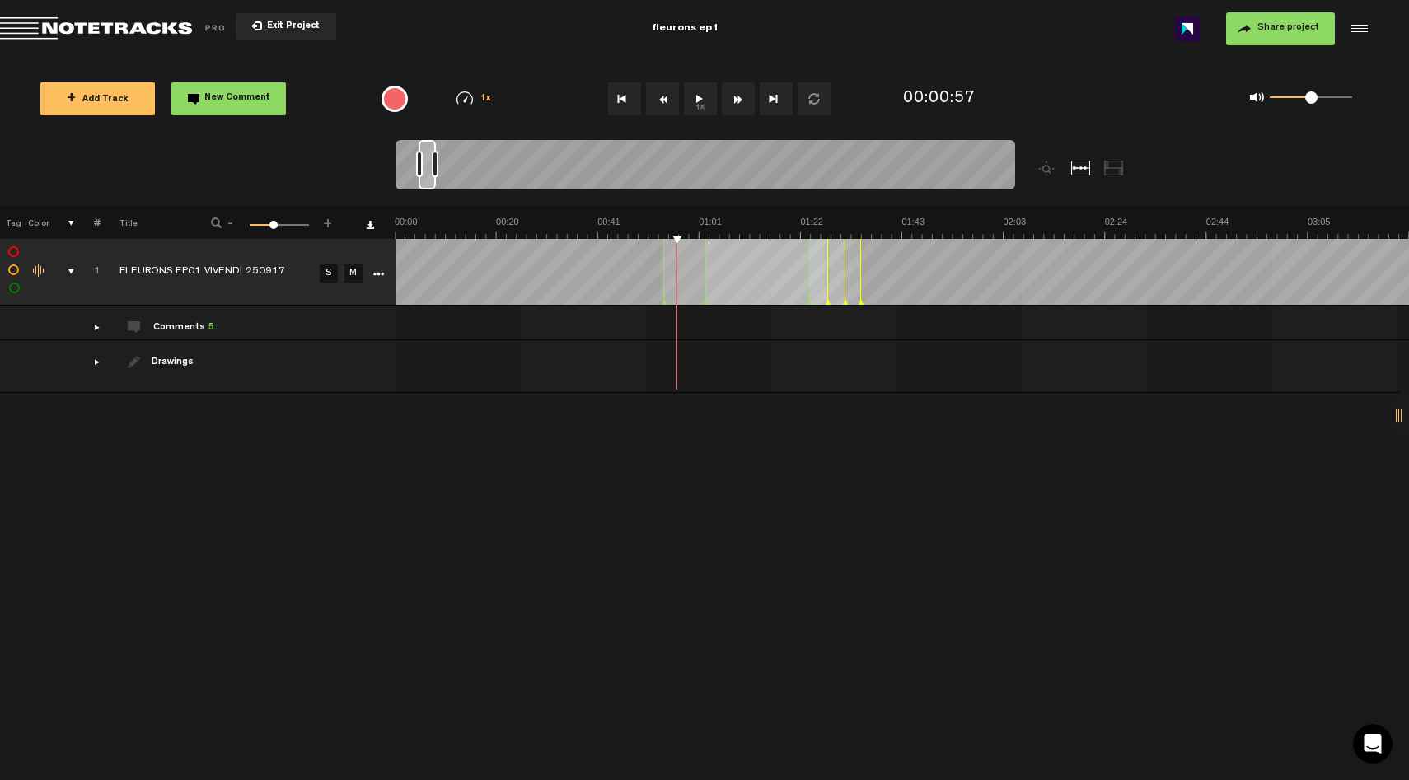
click at [94, 325] on div "comments" at bounding box center [90, 327] width 26 height 16
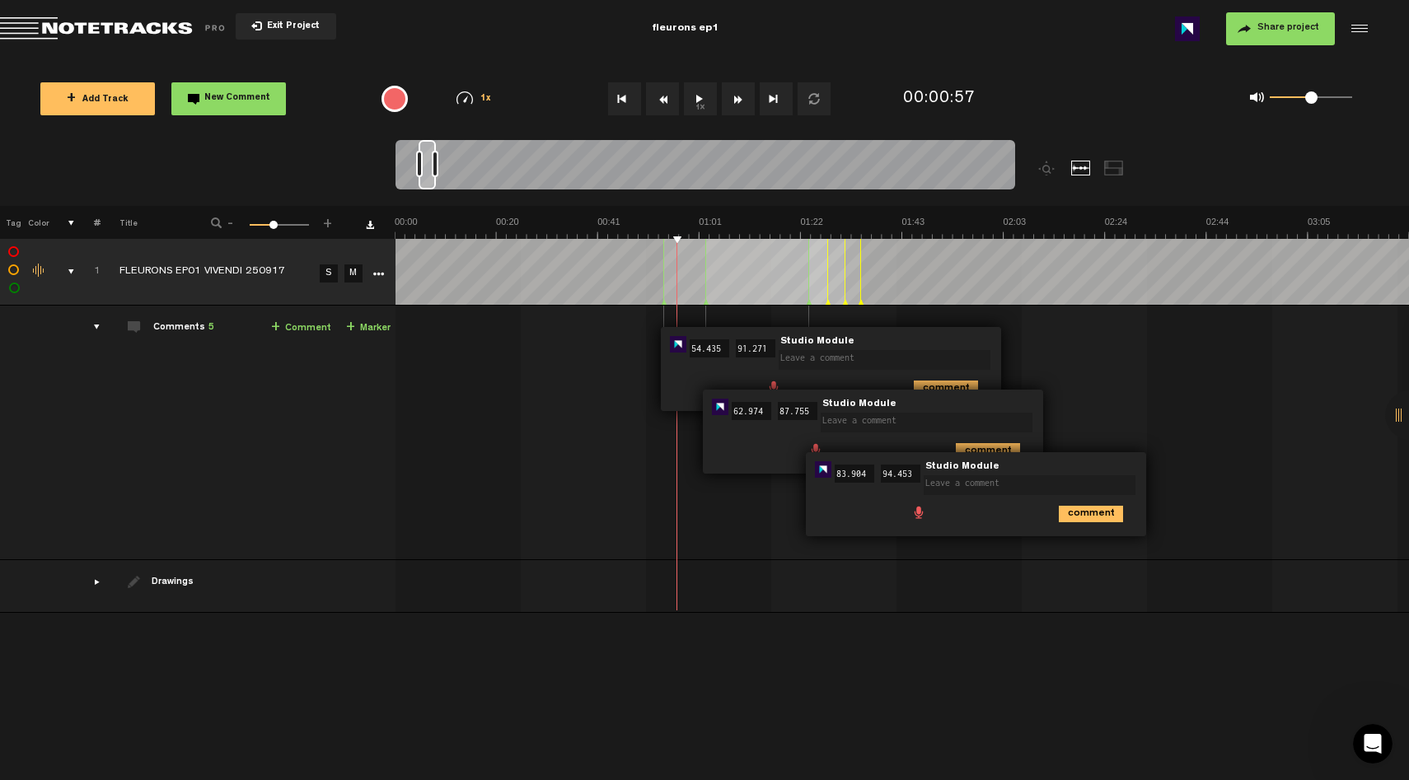
click at [379, 273] on icon "More" at bounding box center [378, 275] width 12 height 12
click at [377, 278] on icon "More" at bounding box center [378, 275] width 12 height 12
click at [432, 303] on span "Export to Headliner" at bounding box center [437, 302] width 95 height 14
click at [372, 223] on link "Download comments" at bounding box center [370, 225] width 8 height 8
click at [119, 26] on span "Return to Project List" at bounding box center [115, 28] width 231 height 23
